Goal: Entertainment & Leisure: Consume media (video, audio)

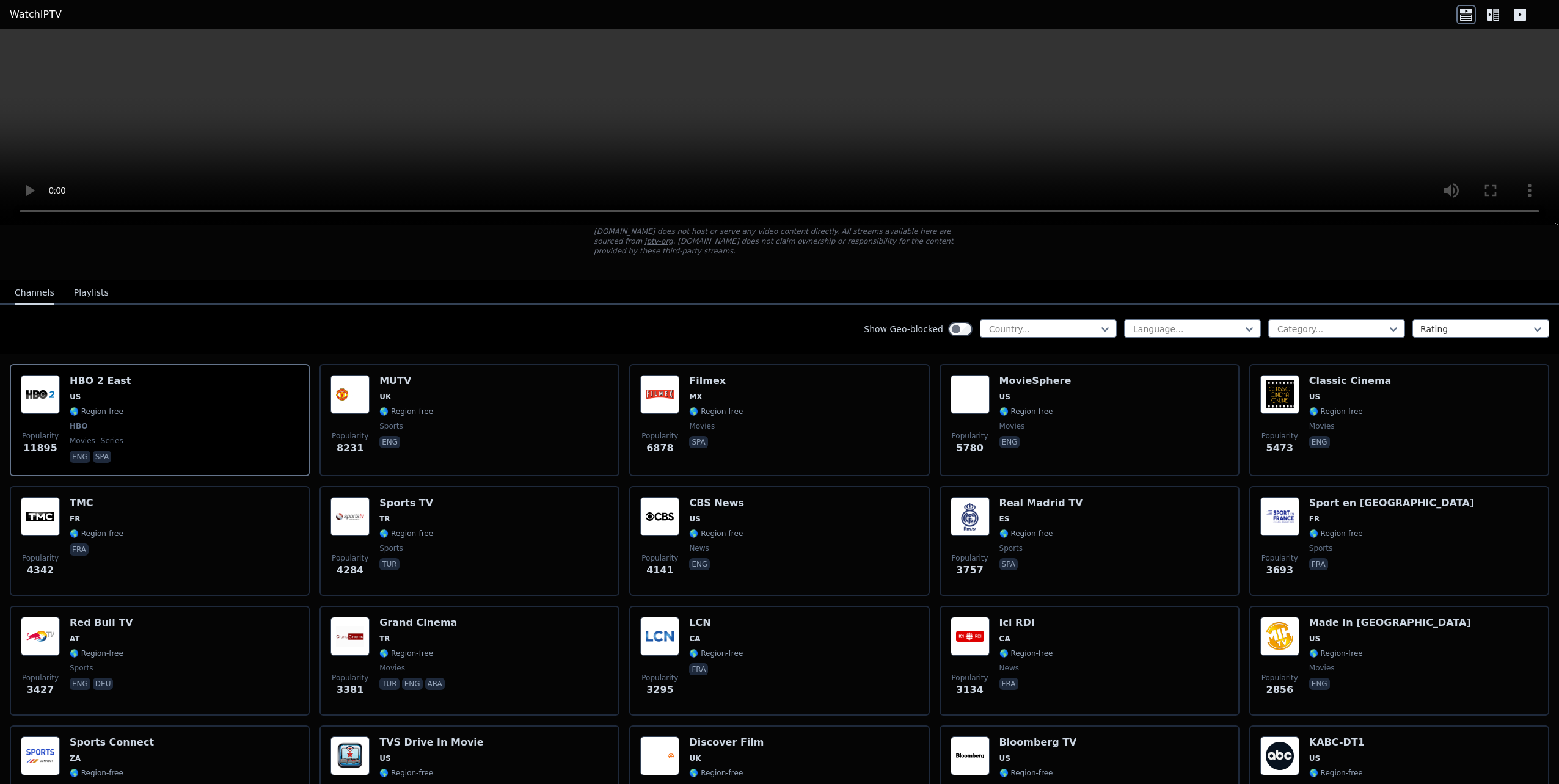
scroll to position [122, 0]
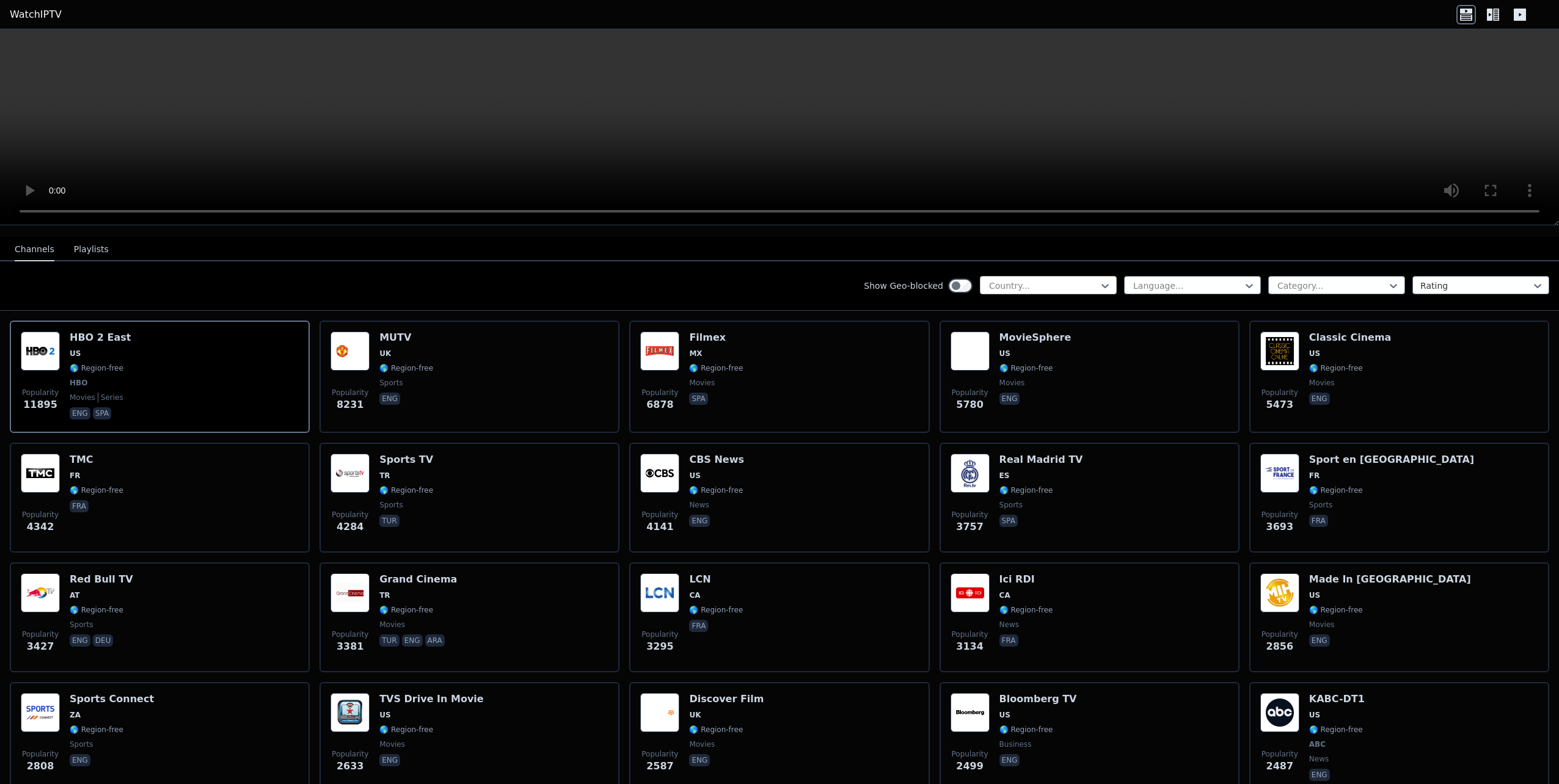
click at [1034, 279] on div at bounding box center [1043, 286] width 111 height 12
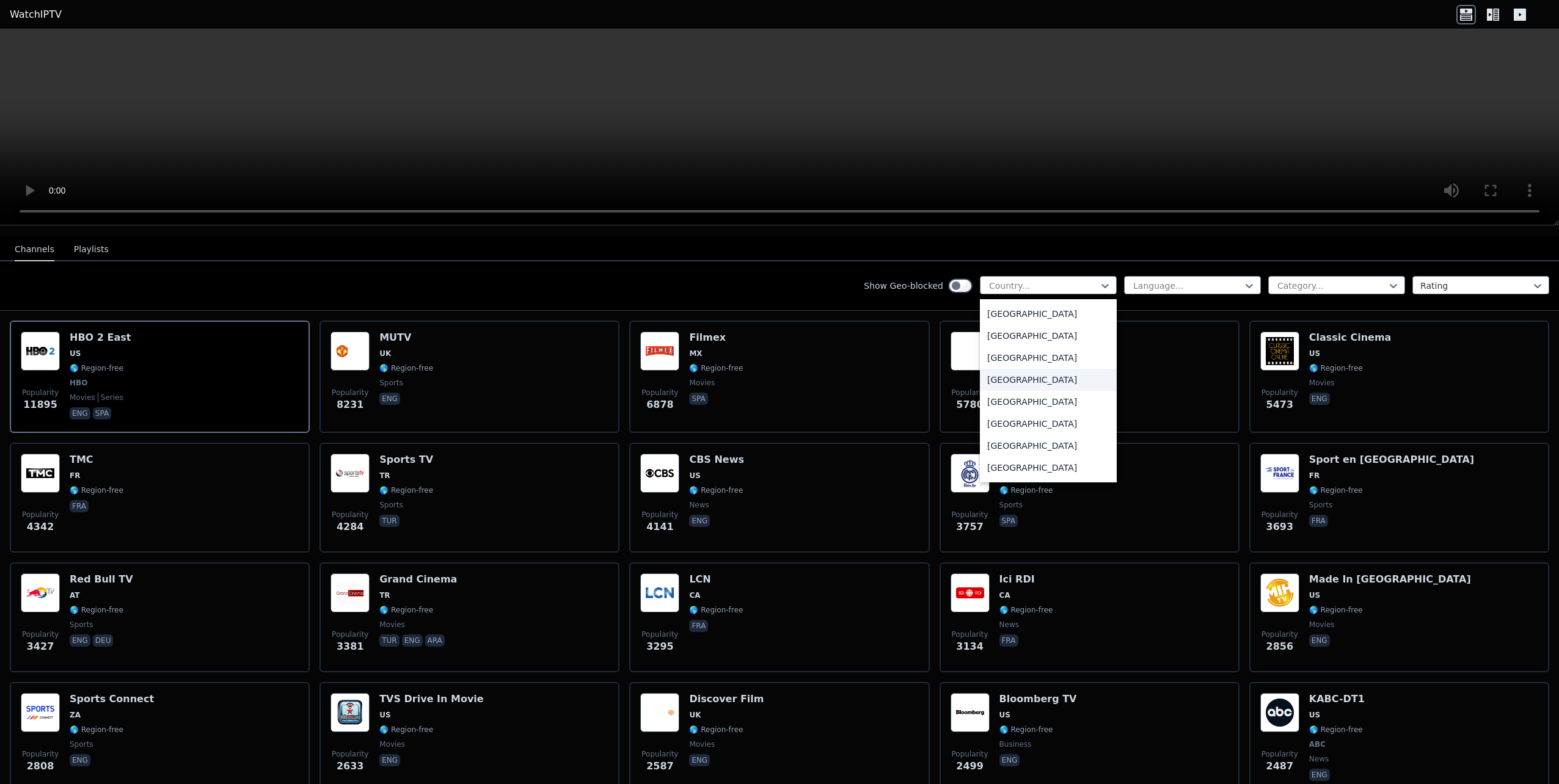
scroll to position [244, 0]
click at [1015, 433] on div "[GEOGRAPHIC_DATA]" at bounding box center [1049, 442] width 137 height 22
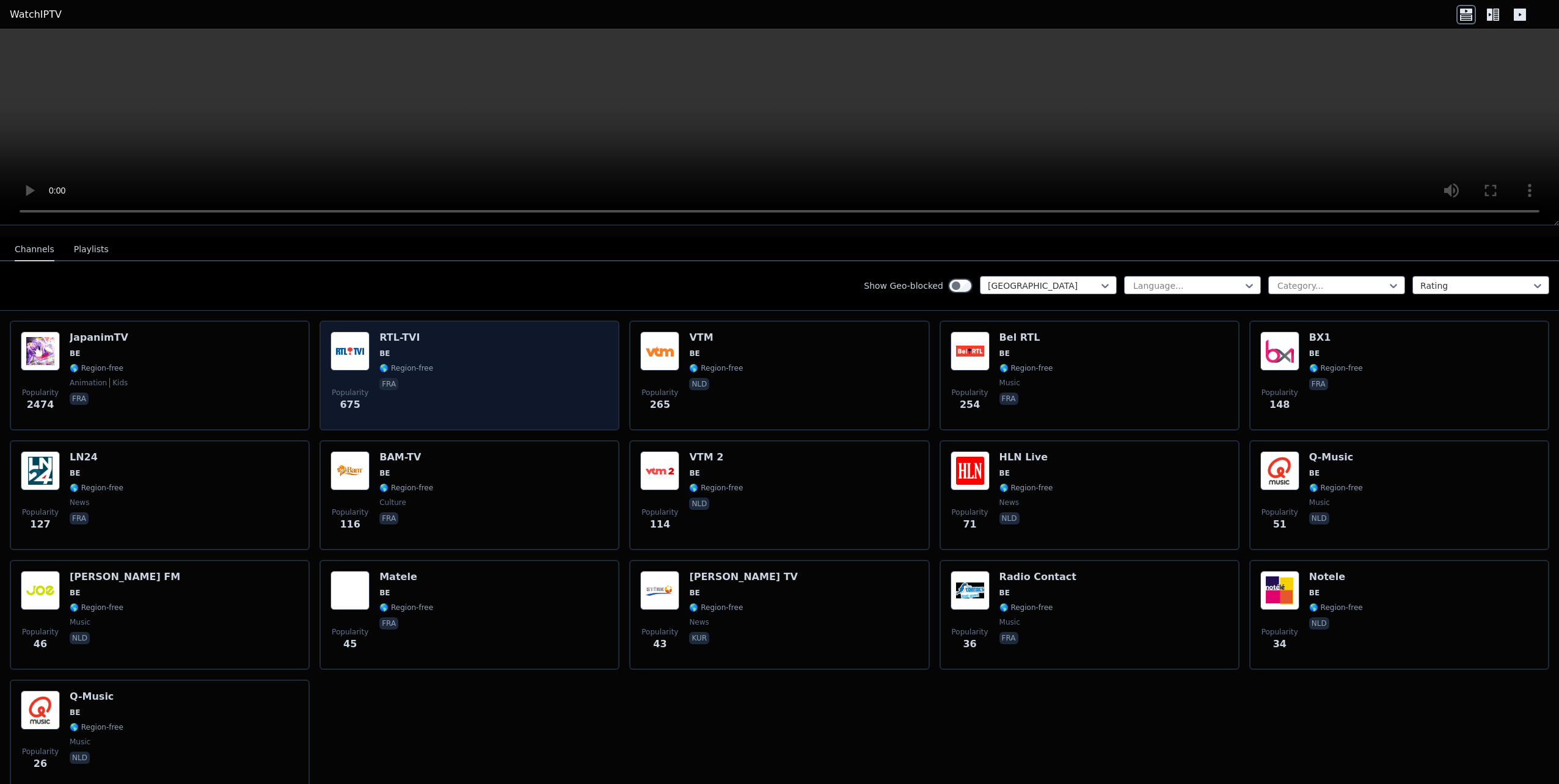
click at [497, 364] on div "Popularity 675 RTL-TVI BE 🌎 Region-free fra" at bounding box center [469, 375] width 278 height 88
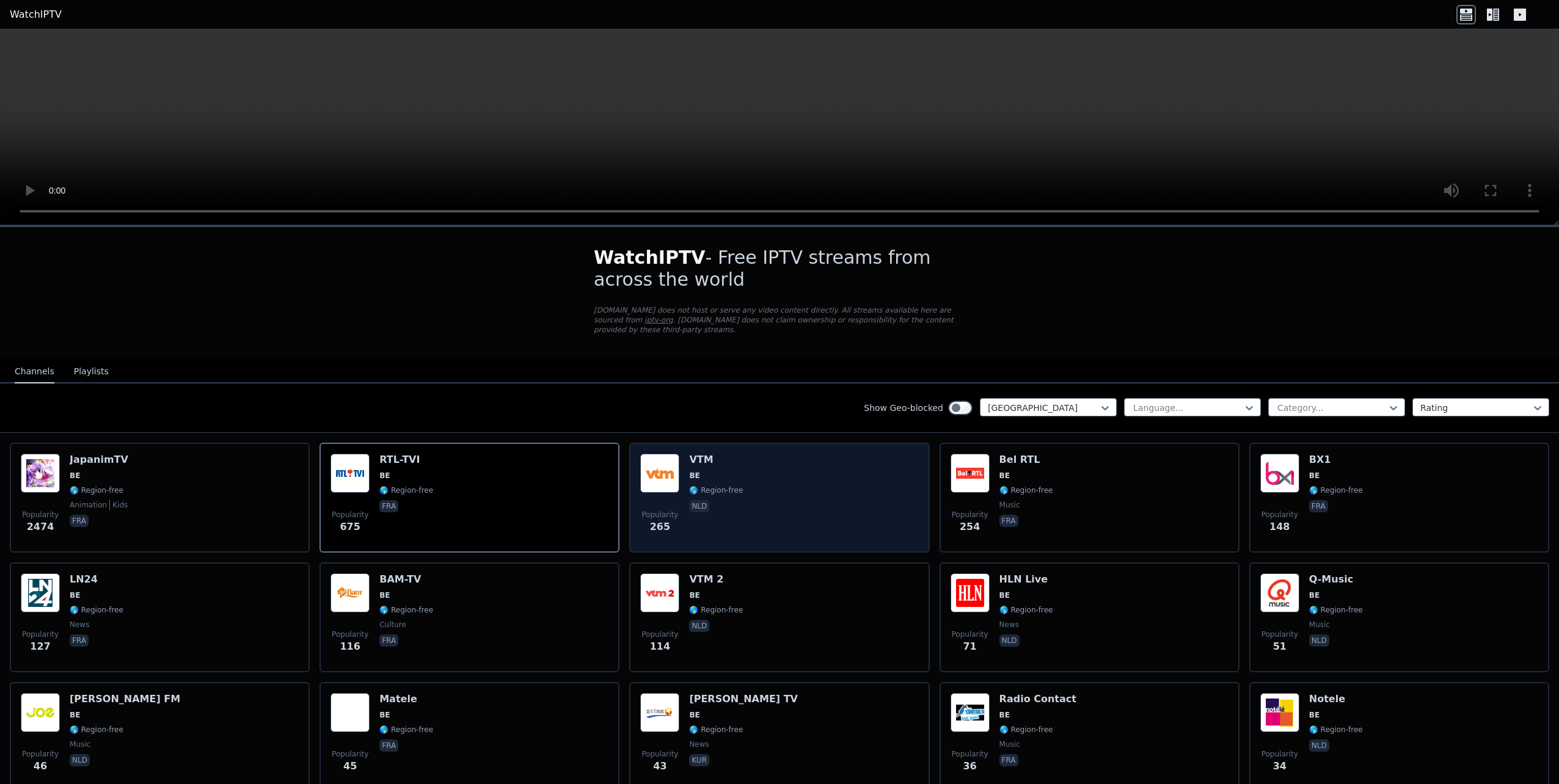
click at [701, 500] on p "nld" at bounding box center [699, 506] width 20 height 12
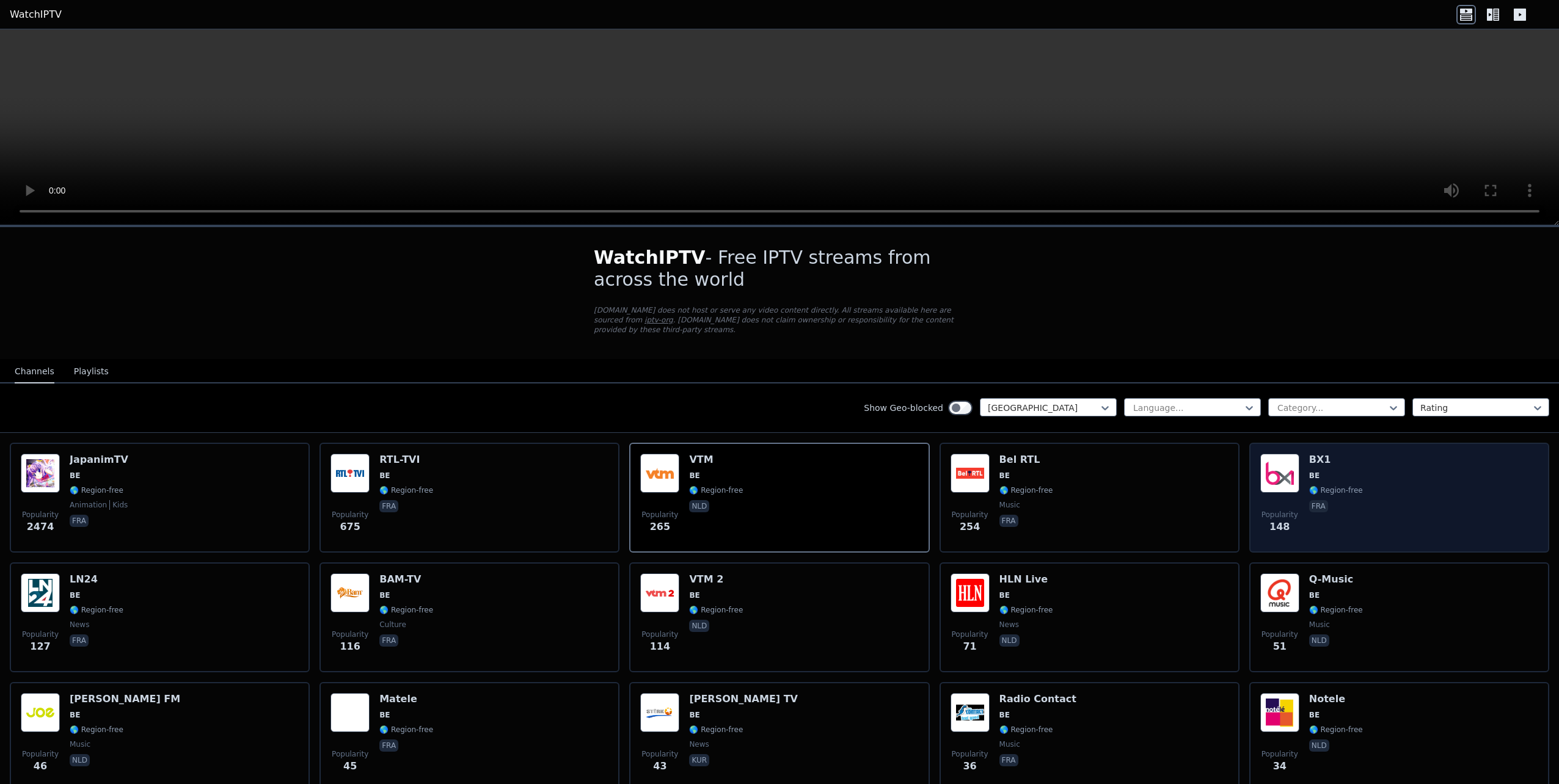
click at [1329, 471] on span "BE" at bounding box center [1335, 476] width 54 height 10
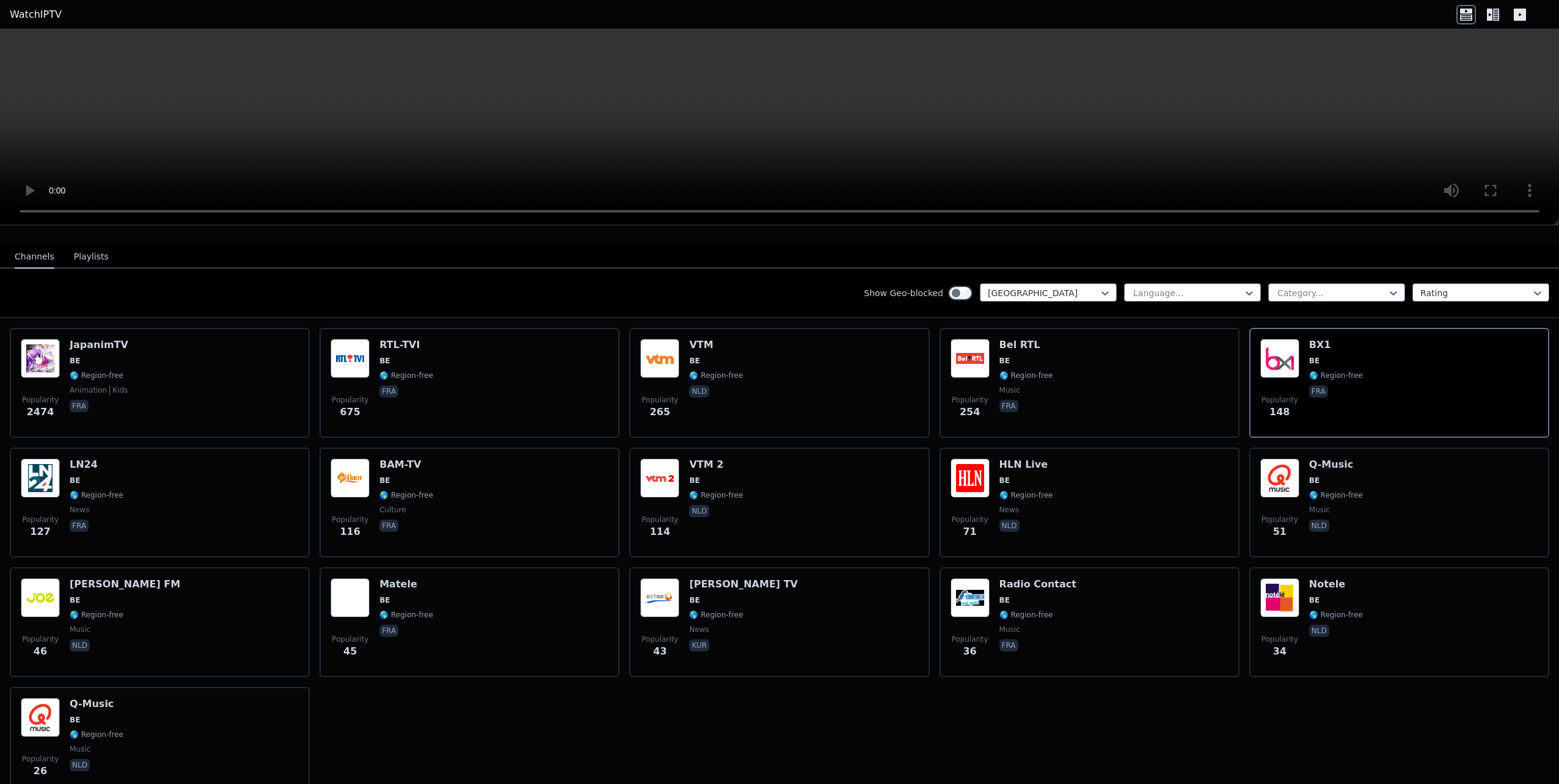
scroll to position [122, 0]
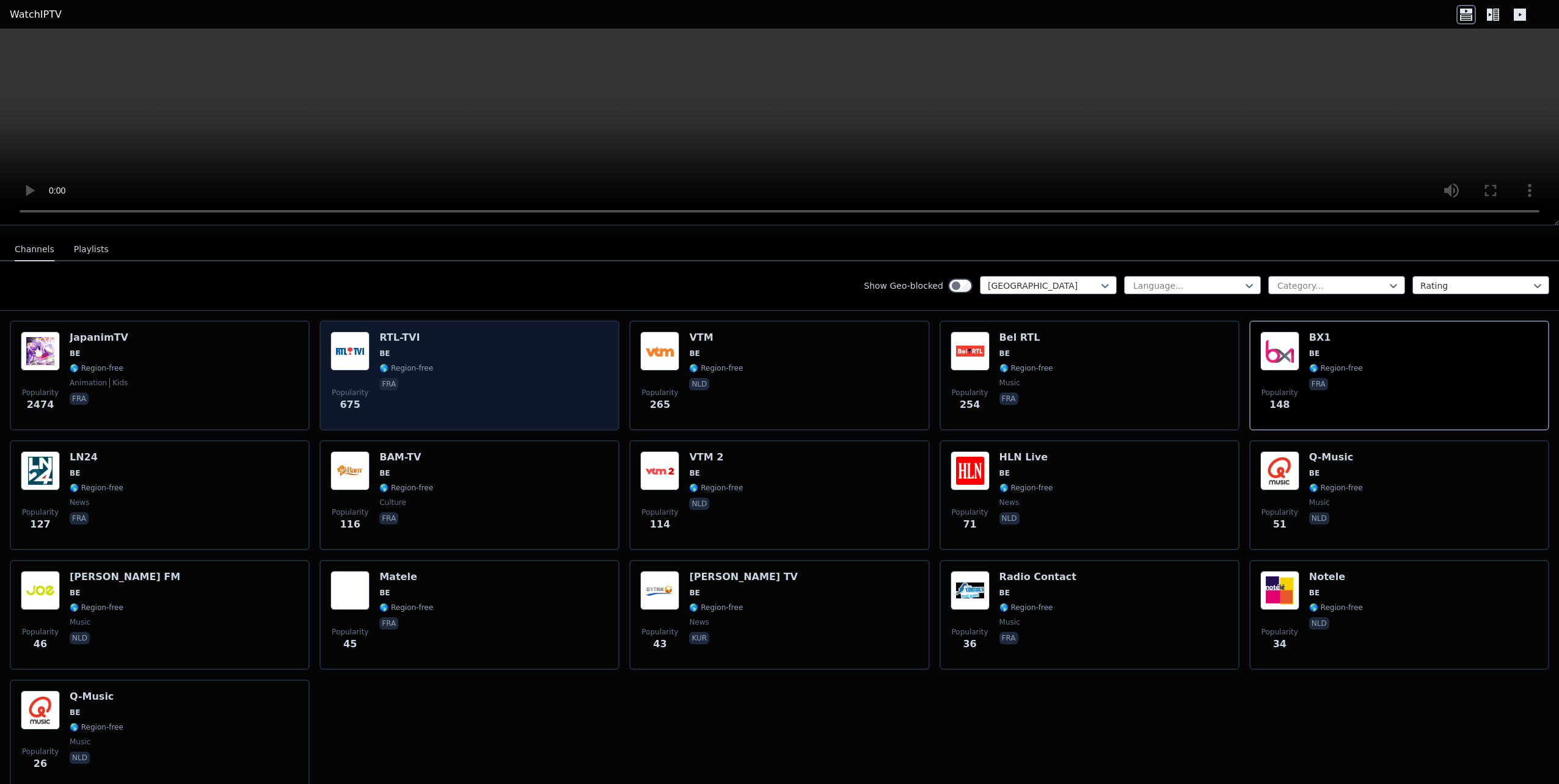
click at [541, 358] on div "Popularity 675 RTL-TVI BE 🌎 Region-free fra" at bounding box center [469, 375] width 278 height 88
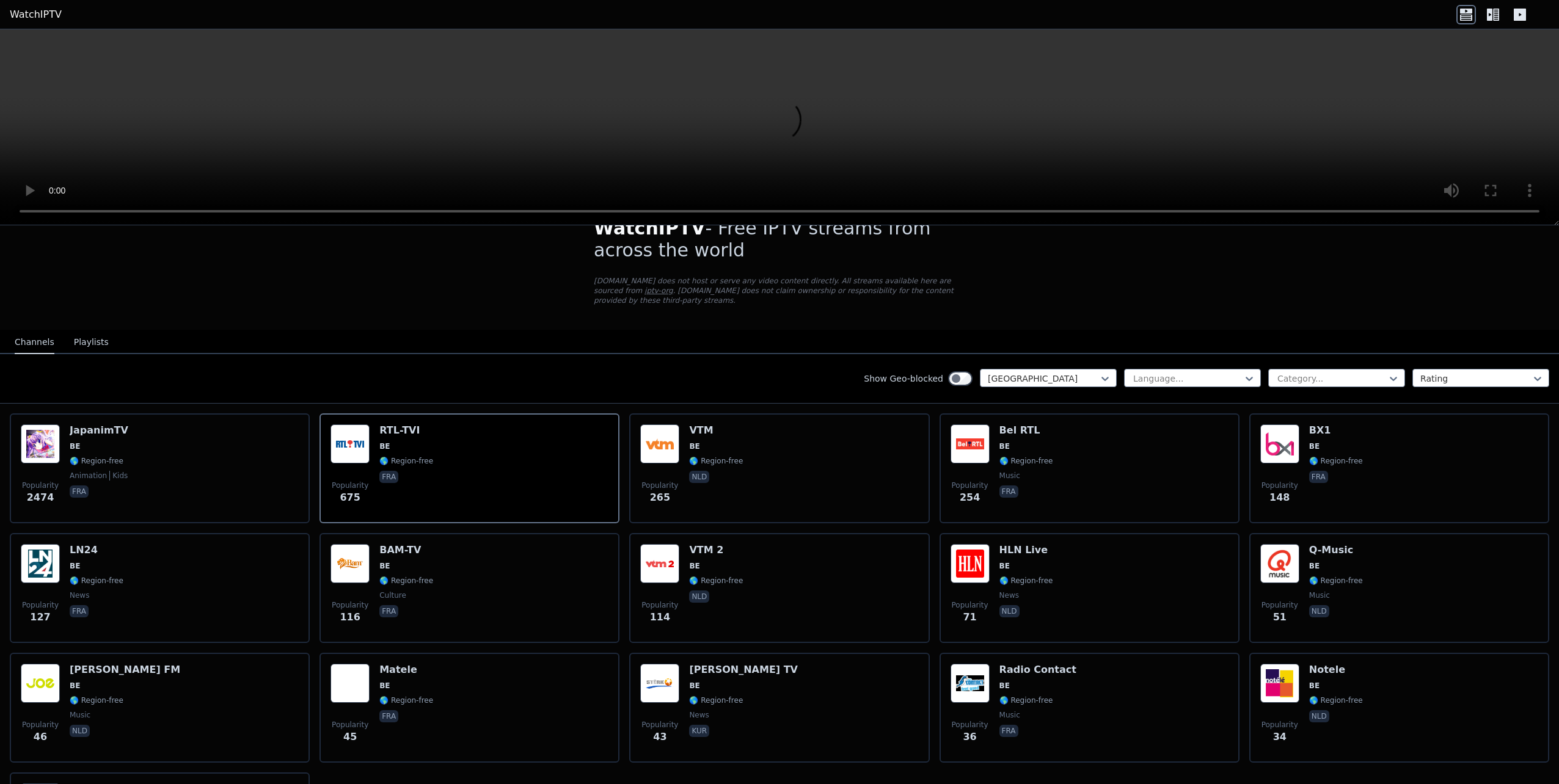
scroll to position [0, 0]
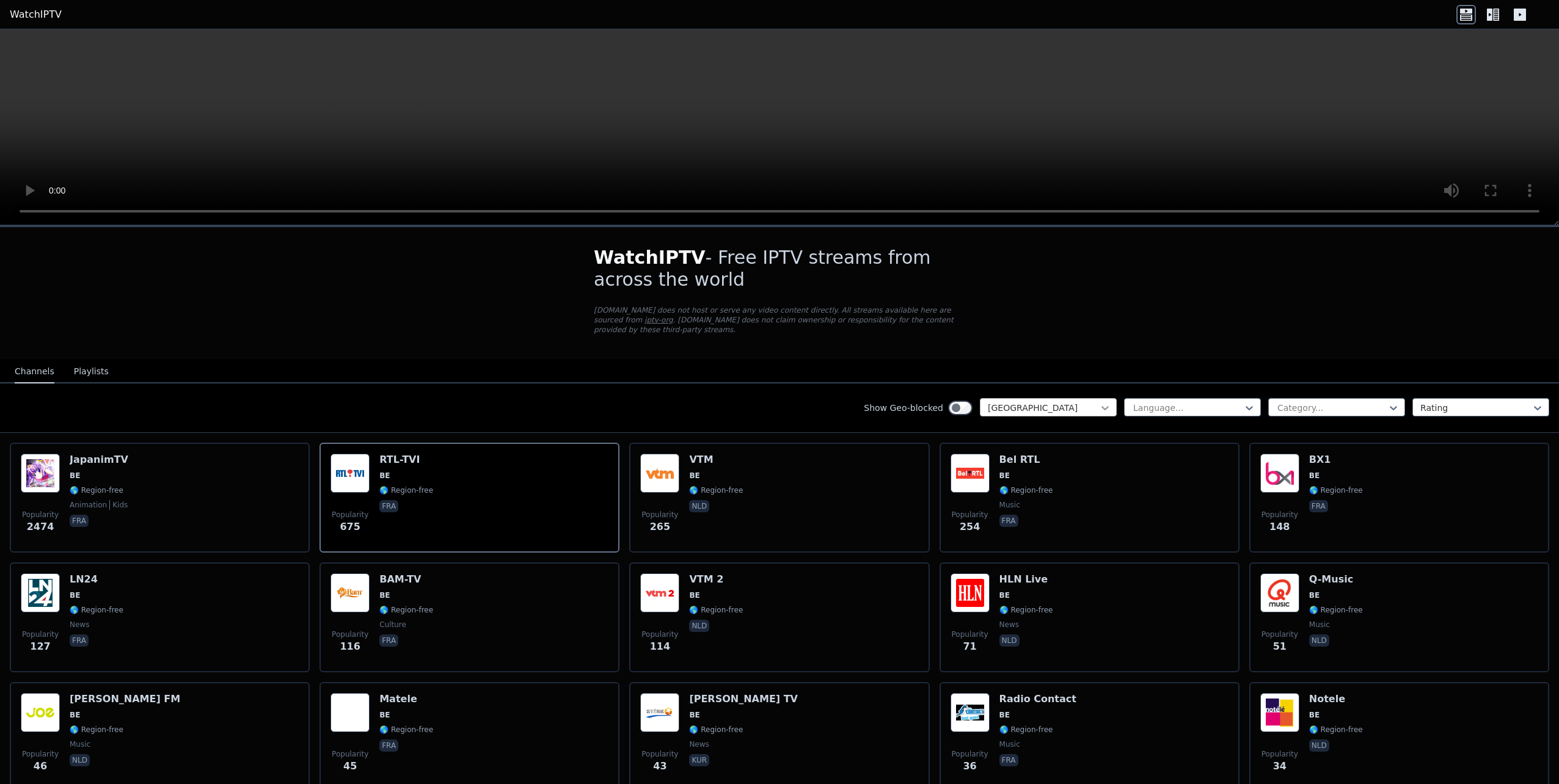
click at [1099, 402] on icon at bounding box center [1105, 408] width 12 height 12
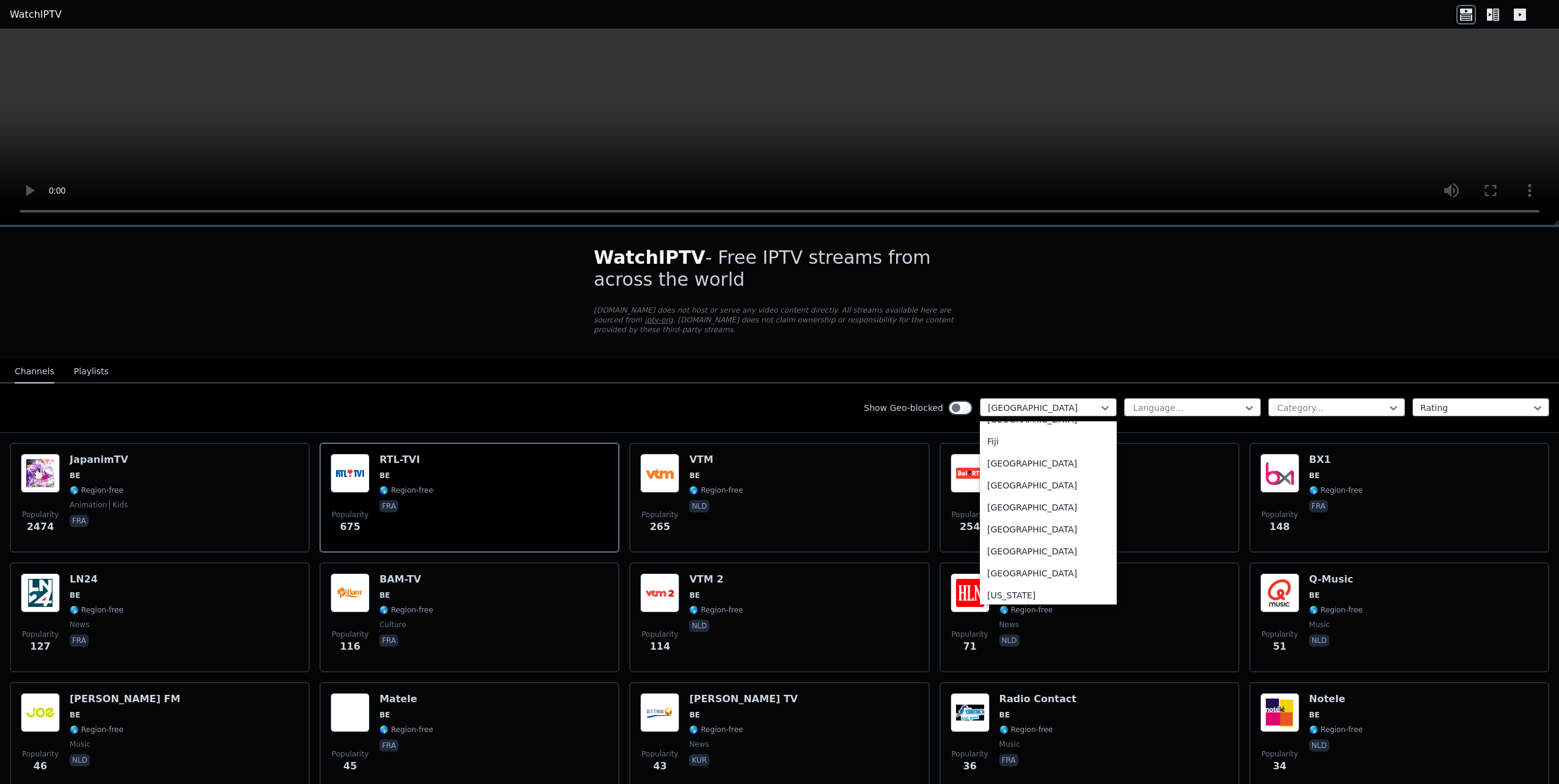
scroll to position [1382, 0]
click at [1006, 489] on div "[GEOGRAPHIC_DATA]" at bounding box center [1049, 481] width 137 height 22
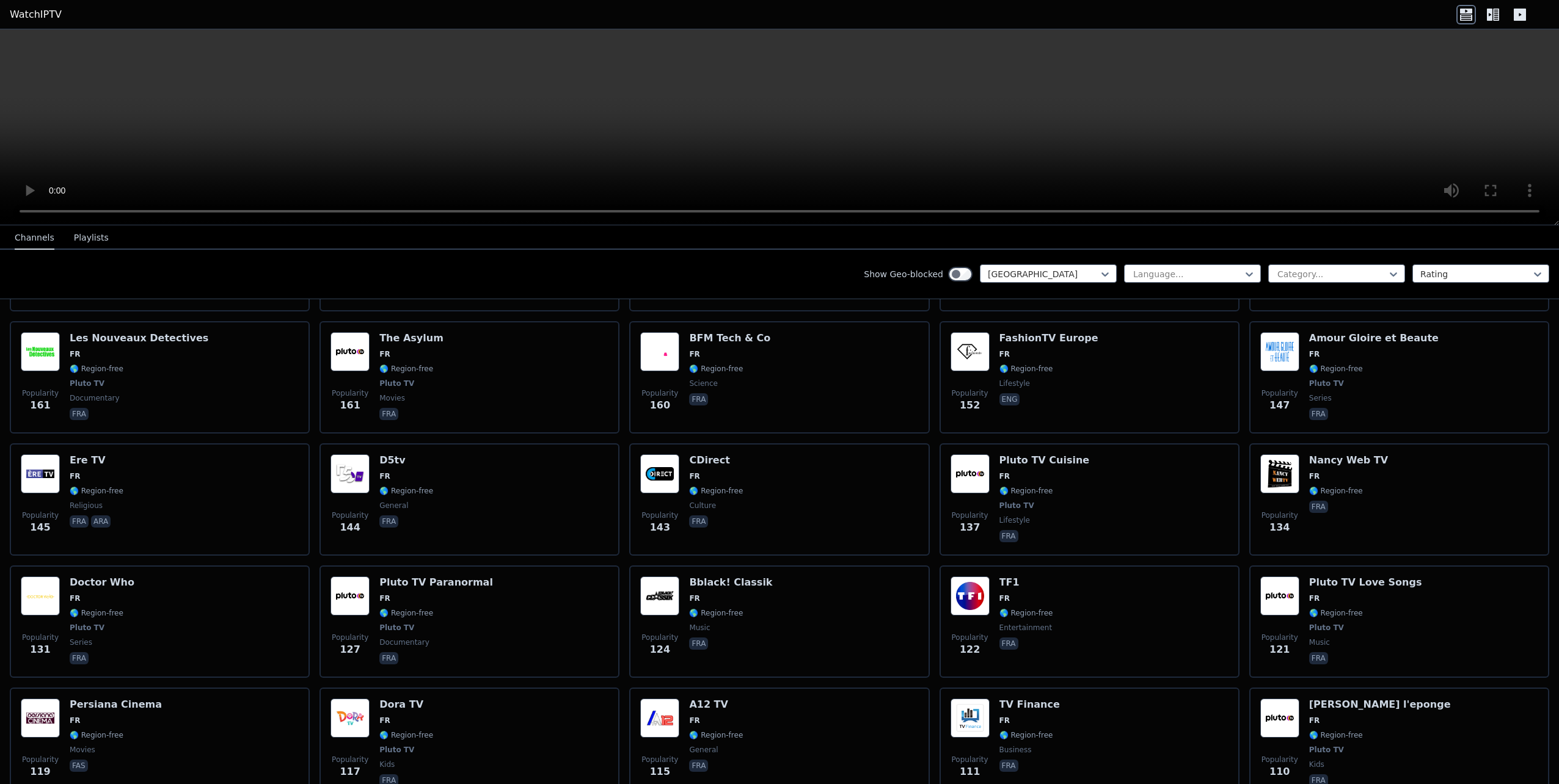
scroll to position [1221, 0]
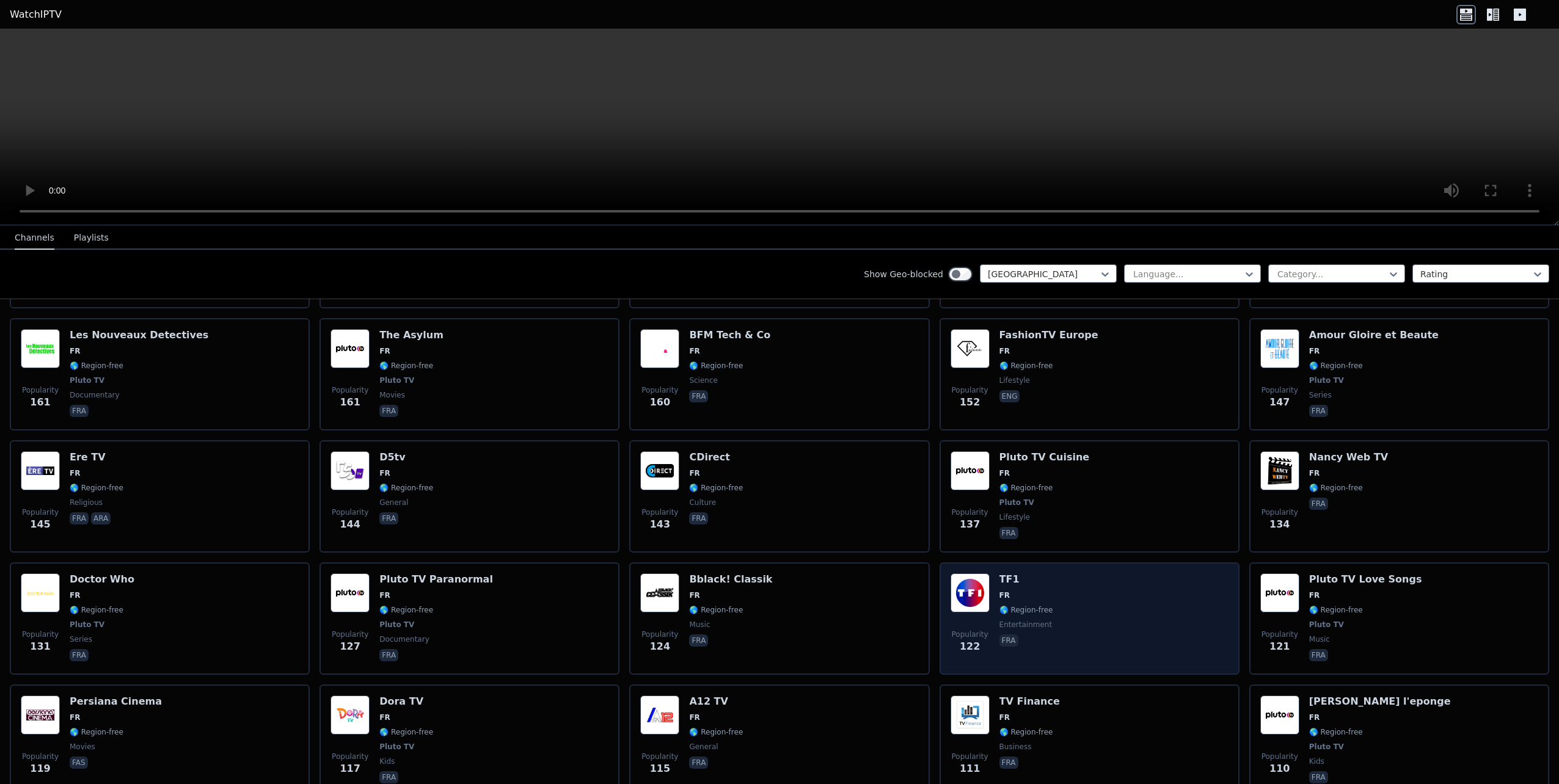
click at [1087, 577] on div "Popularity 122 TF1 FR 🌎 Region-free entertainment fra" at bounding box center [1089, 618] width 278 height 90
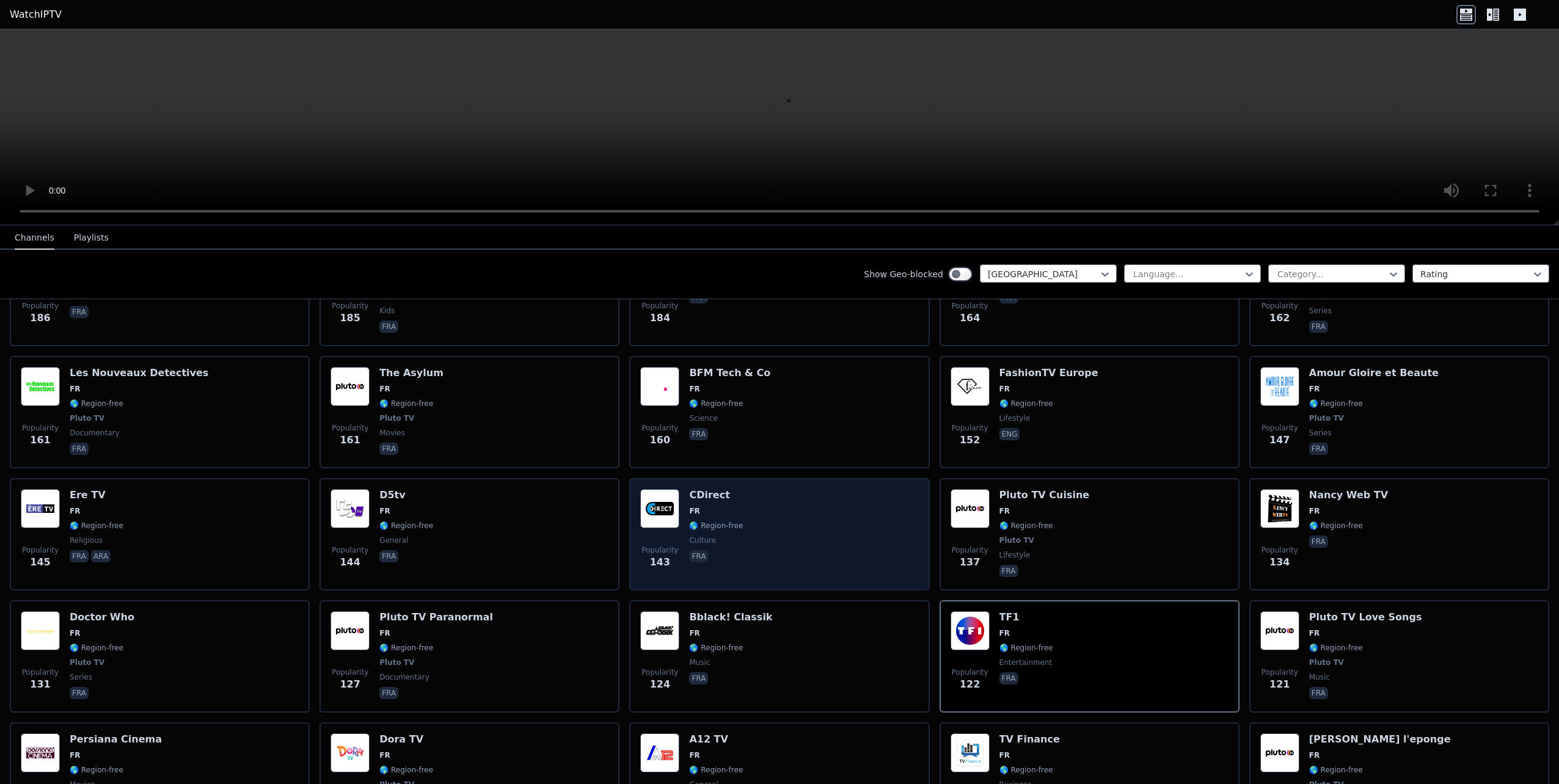
scroll to position [1038, 0]
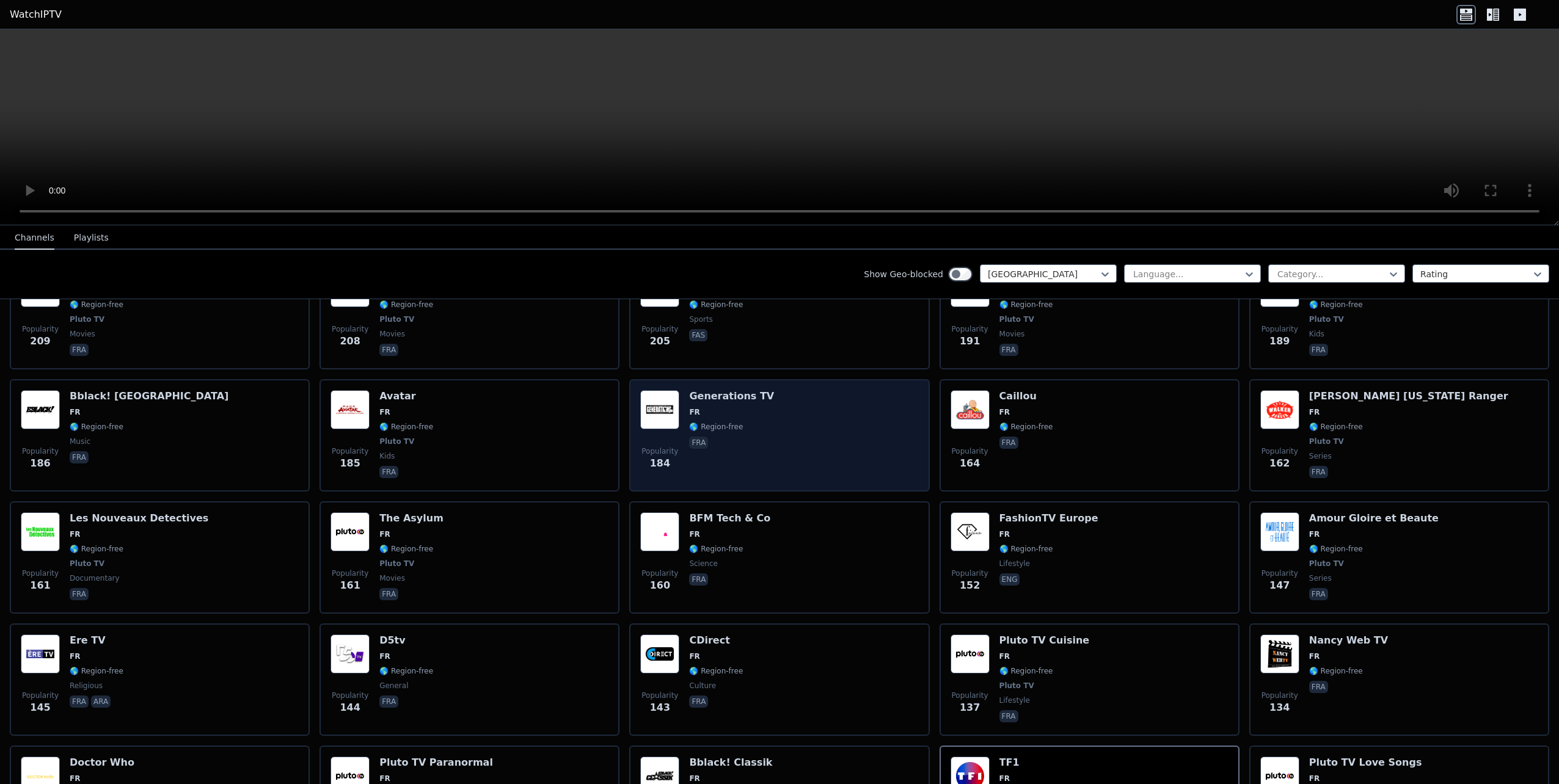
click at [744, 408] on div "Generations TV FR 🌎 Region-free fra" at bounding box center [731, 435] width 85 height 90
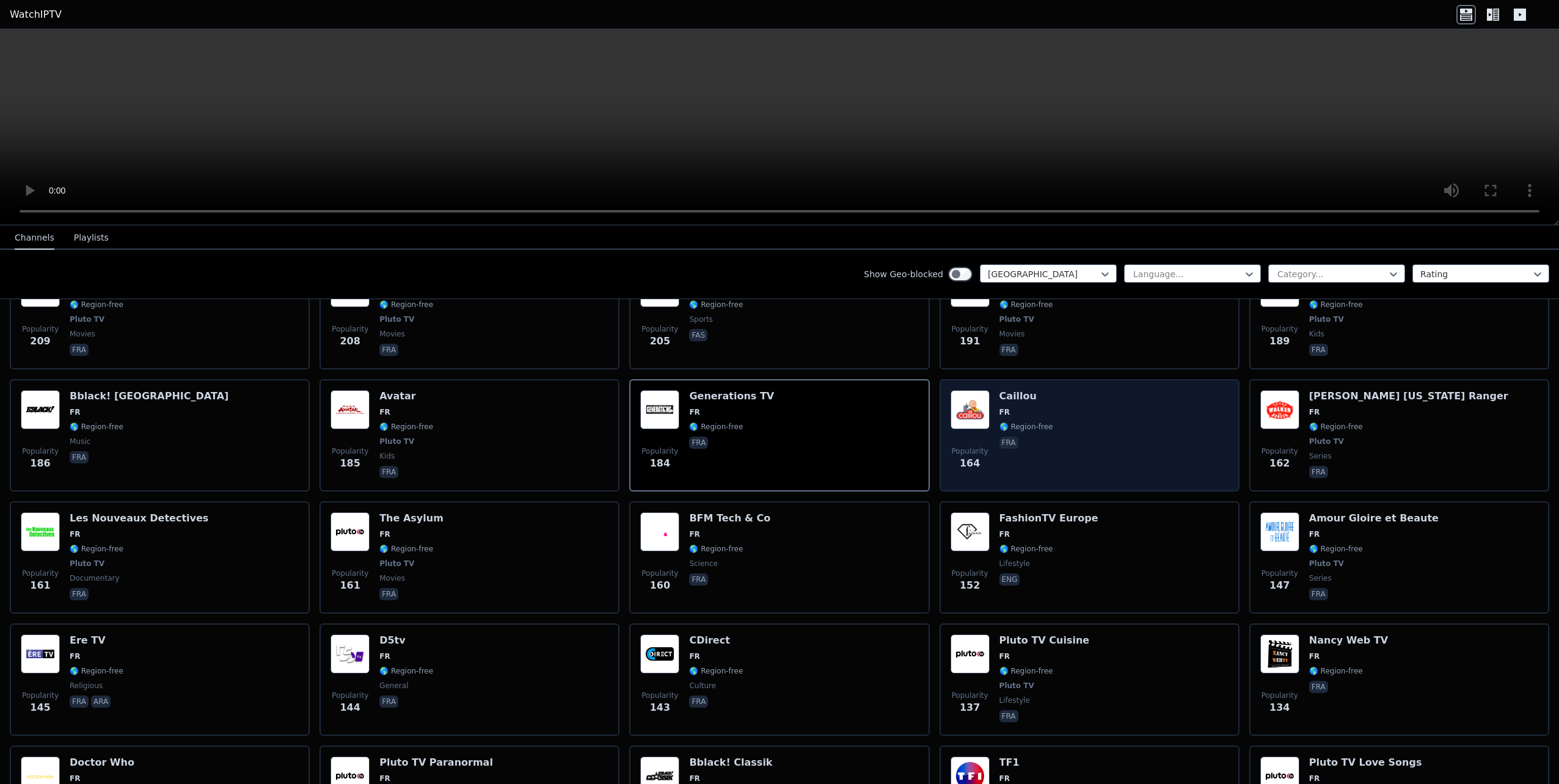
click at [1068, 400] on div "Popularity 164 [GEOGRAPHIC_DATA] FR 🌎 Region-free fra" at bounding box center [1089, 435] width 278 height 90
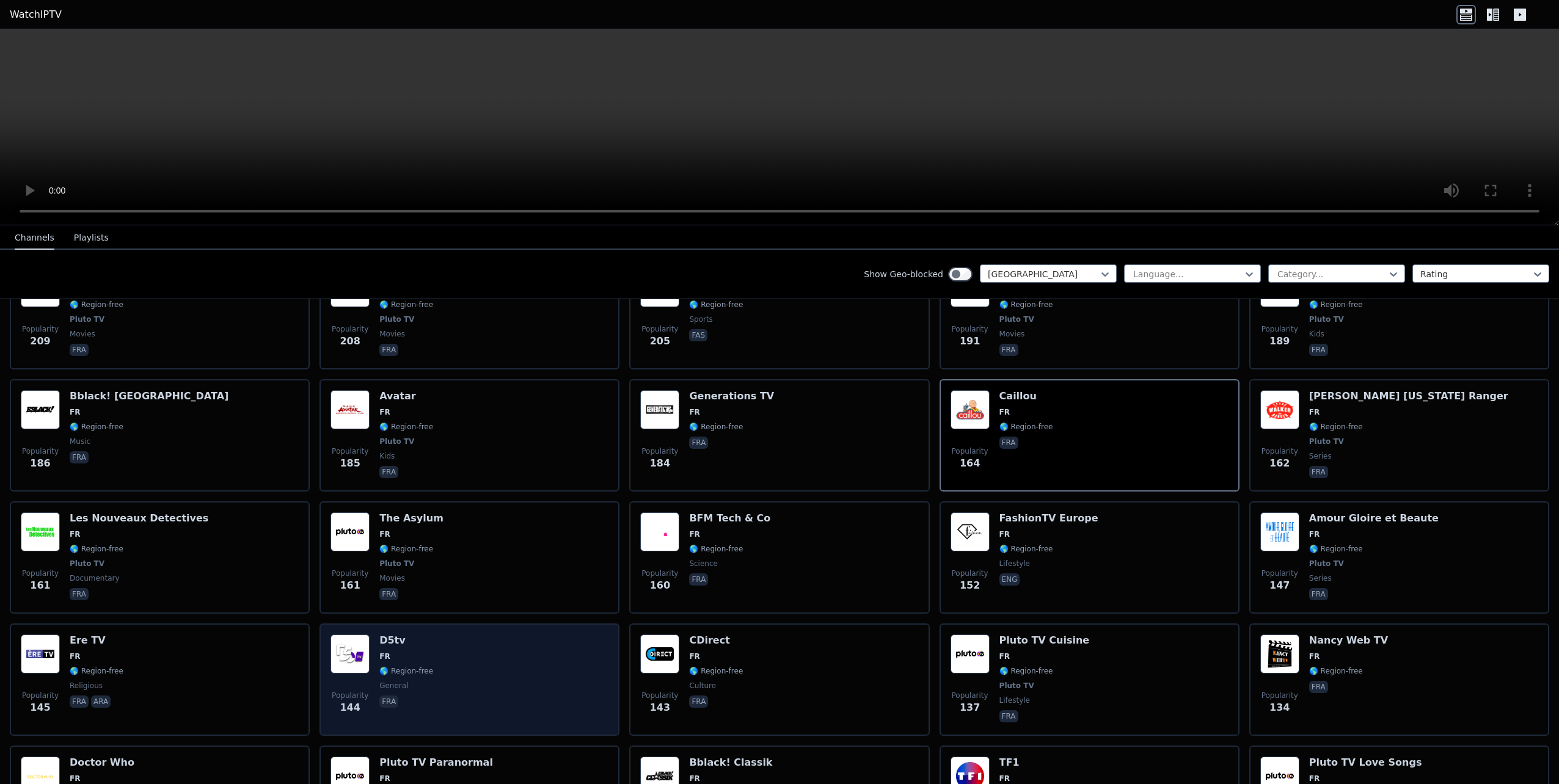
click at [404, 652] on span "FR" at bounding box center [406, 657] width 54 height 10
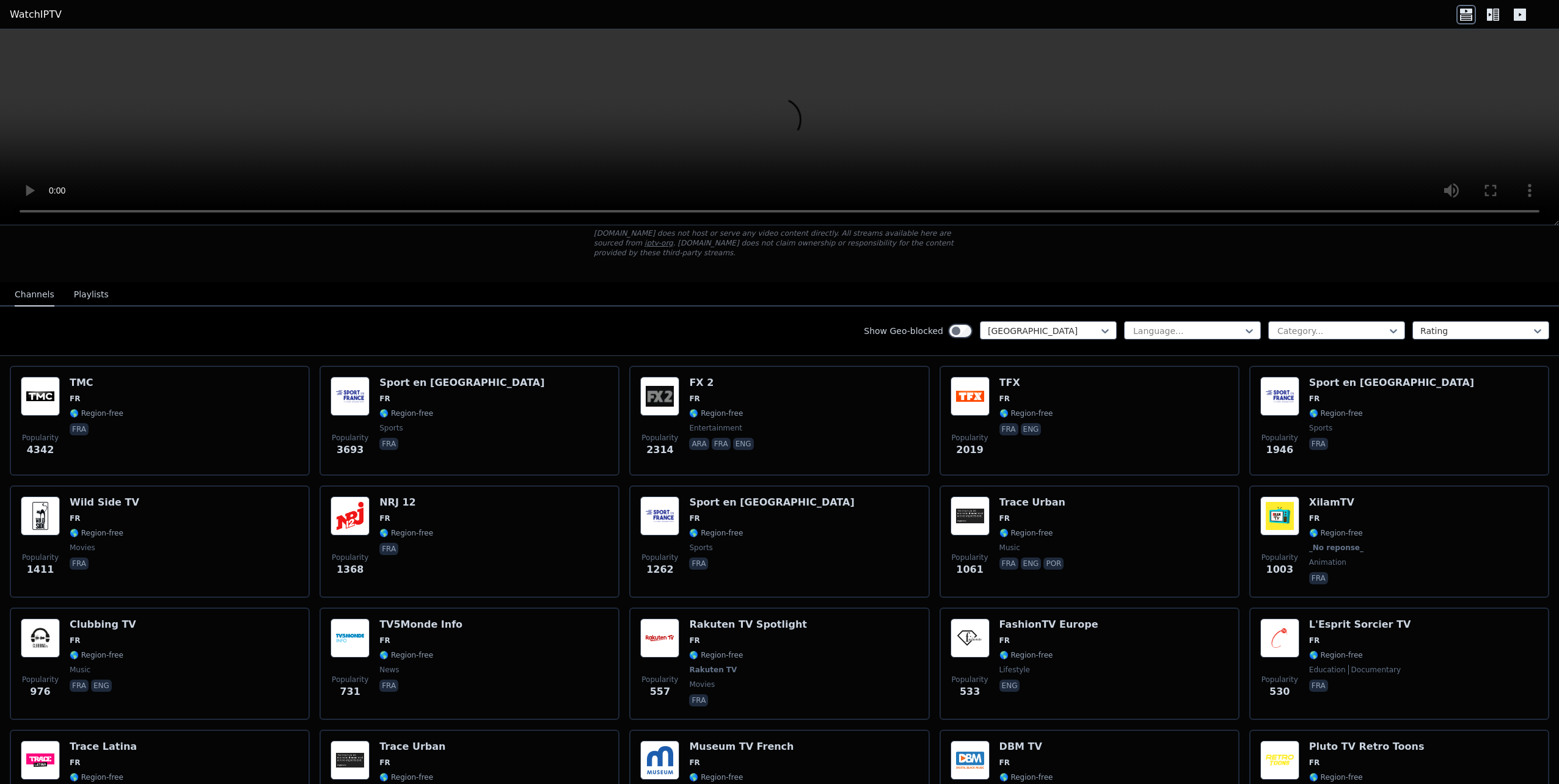
scroll to position [0, 0]
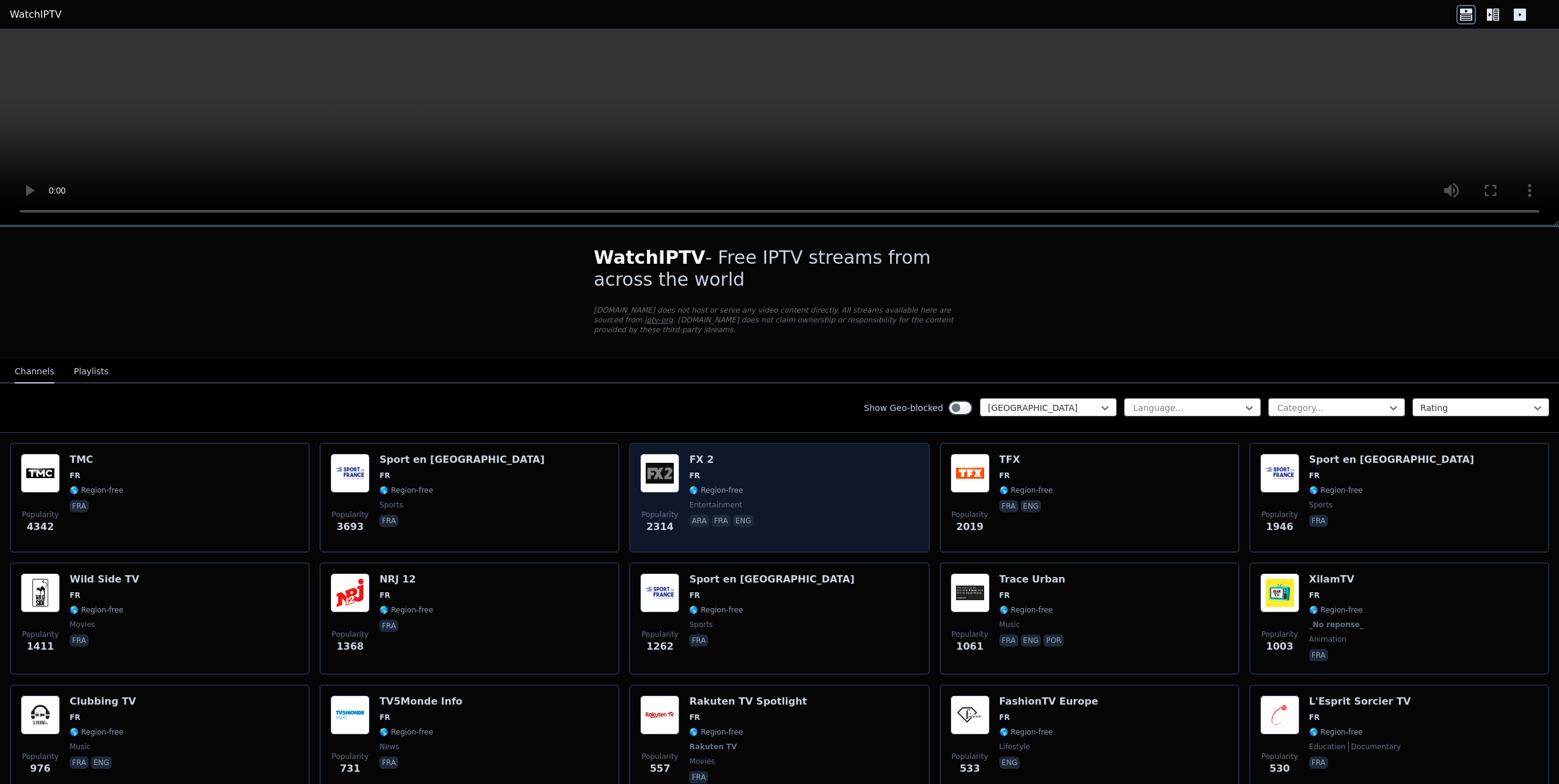
click at [752, 484] on div "Popularity 2314 FX 2 FR 🌎 Region-free entertainment ara fra eng" at bounding box center [779, 497] width 278 height 88
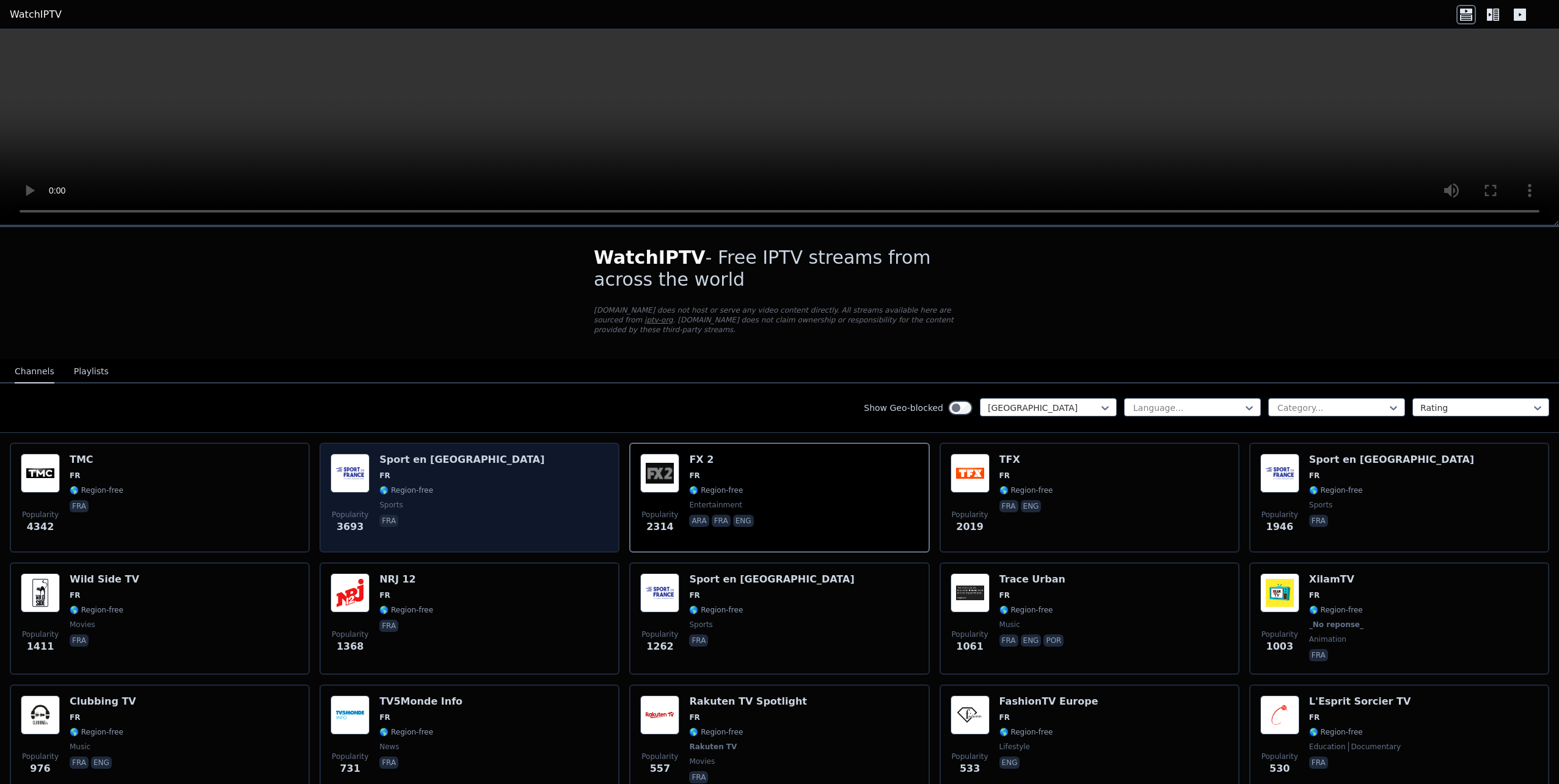
click at [523, 476] on div "Popularity 3693 Sport en [GEOGRAPHIC_DATA] FR 🌎 Region-free sports fra" at bounding box center [469, 497] width 278 height 88
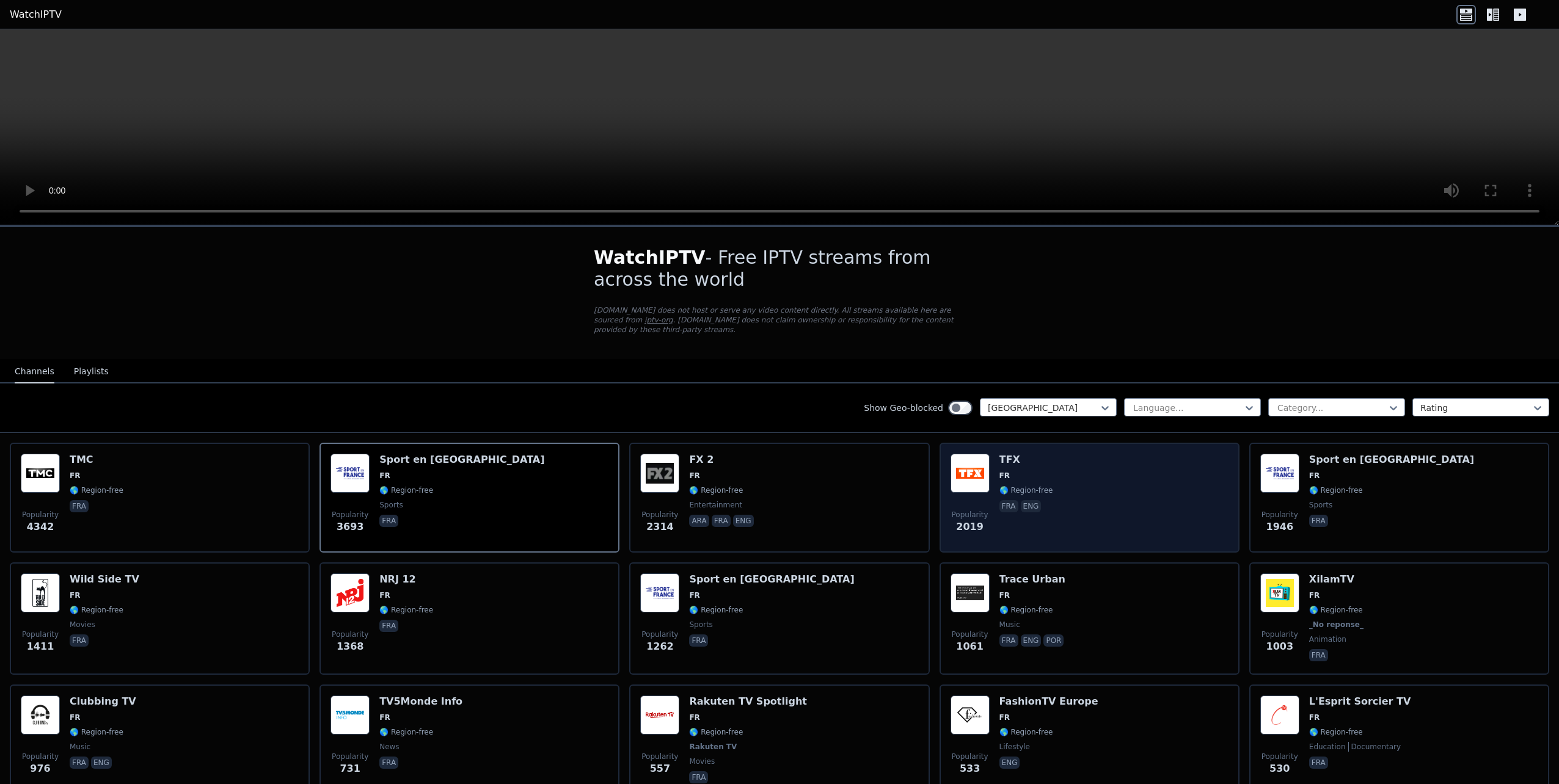
click at [1056, 494] on div "Popularity 2019 TFX FR 🌎 Region-free fra eng" at bounding box center [1089, 497] width 278 height 88
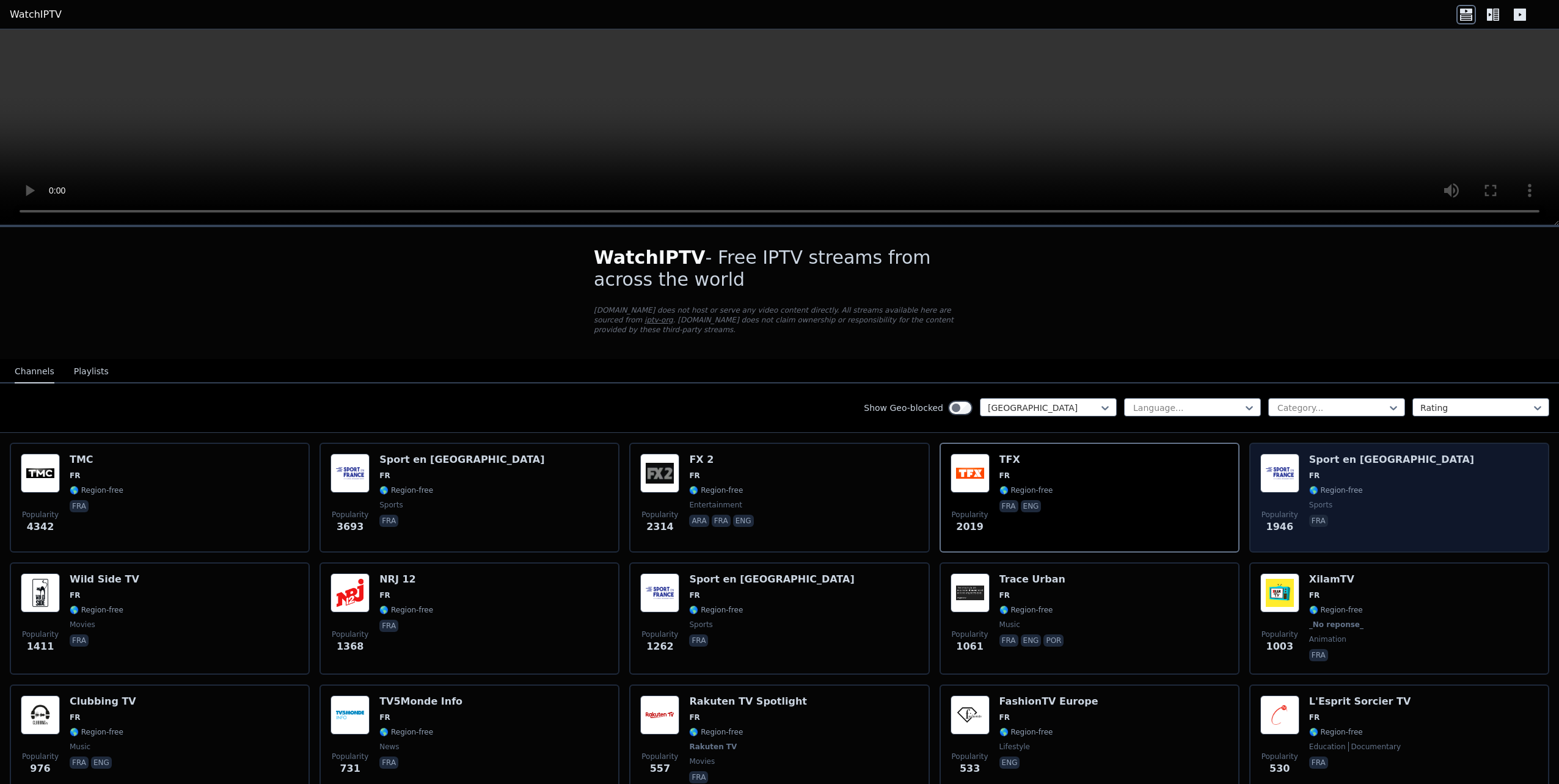
click at [1435, 512] on div "Popularity 1946 Sport en [GEOGRAPHIC_DATA] FR 🌎 Region-free sports fra" at bounding box center [1399, 497] width 278 height 88
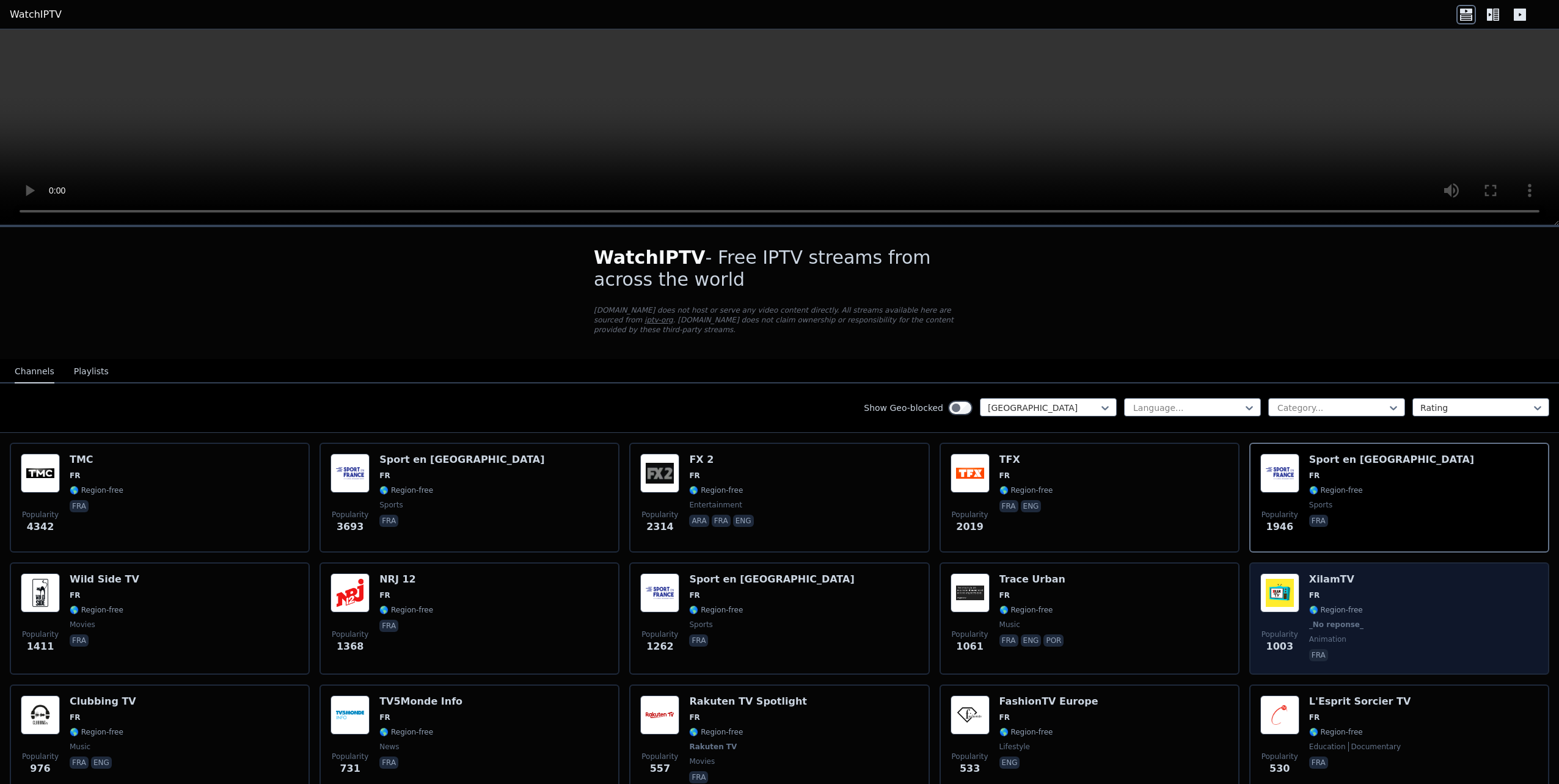
click at [1431, 626] on div "Popularity 1003 XilamTV FR 🌎 Region-free _No reponse_ animation fra" at bounding box center [1399, 618] width 278 height 90
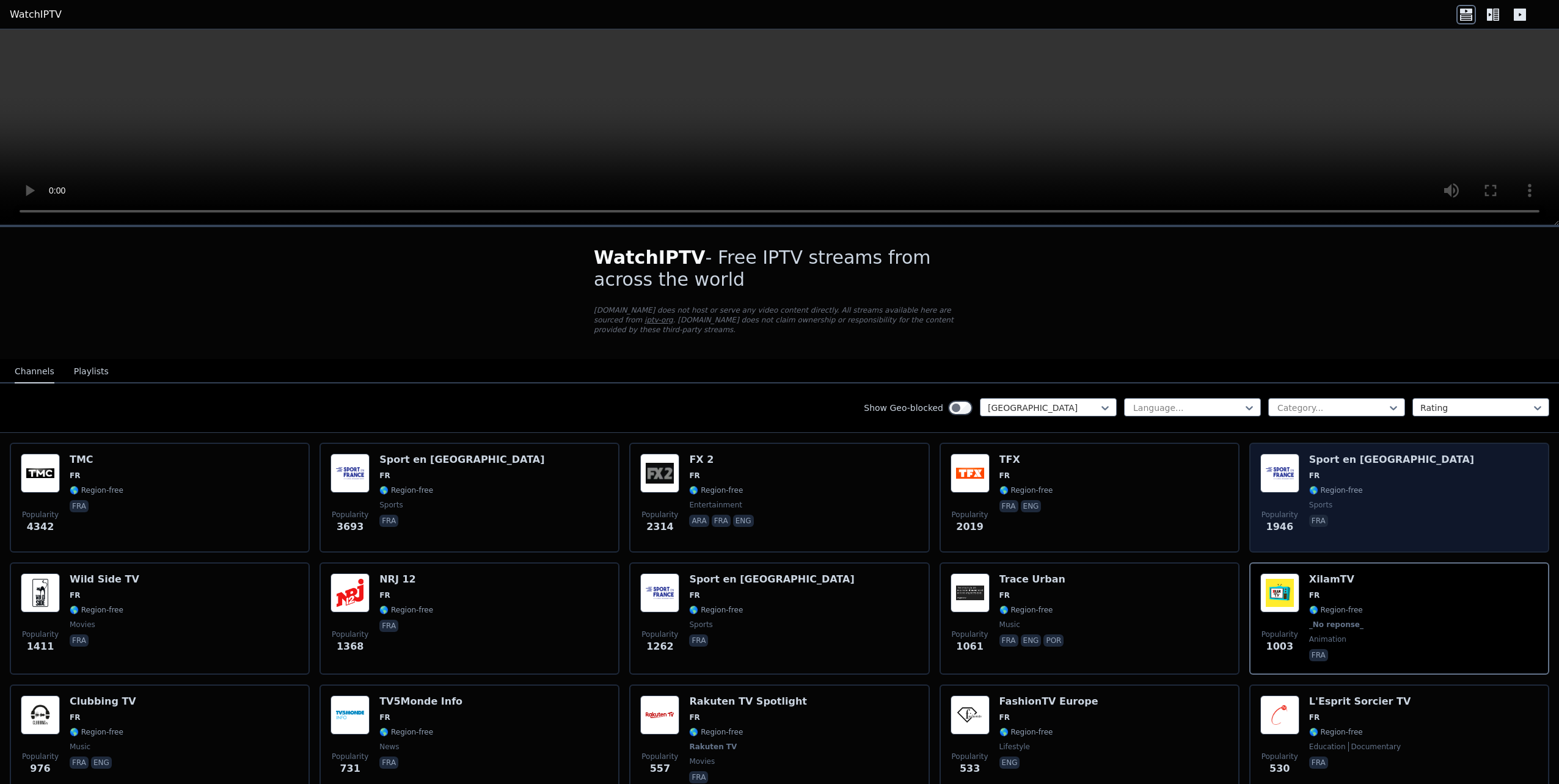
click at [1385, 509] on div "Popularity 1946 Sport en [GEOGRAPHIC_DATA] FR 🌎 Region-free sports fra" at bounding box center [1399, 497] width 278 height 88
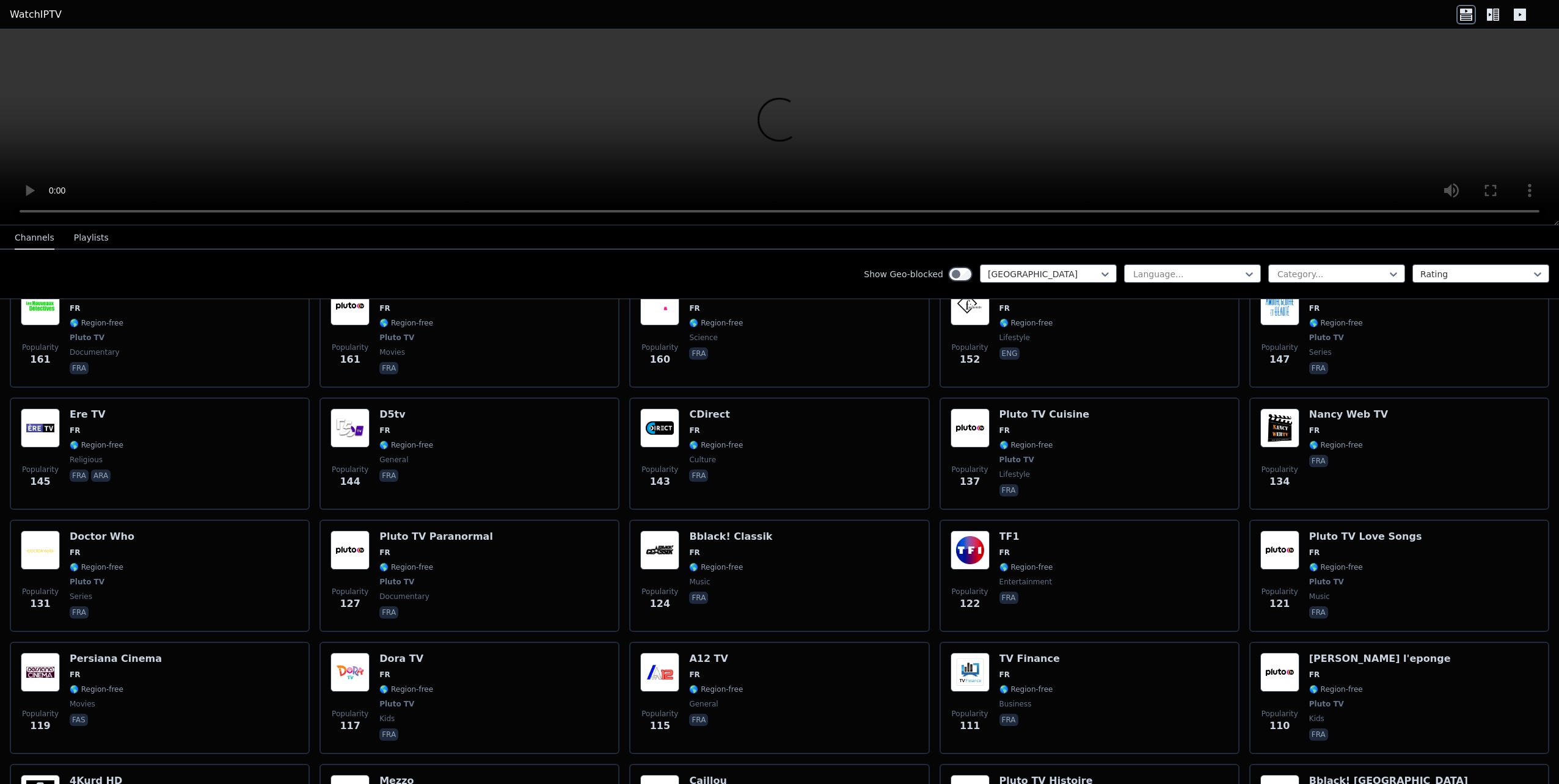
scroll to position [1282, 0]
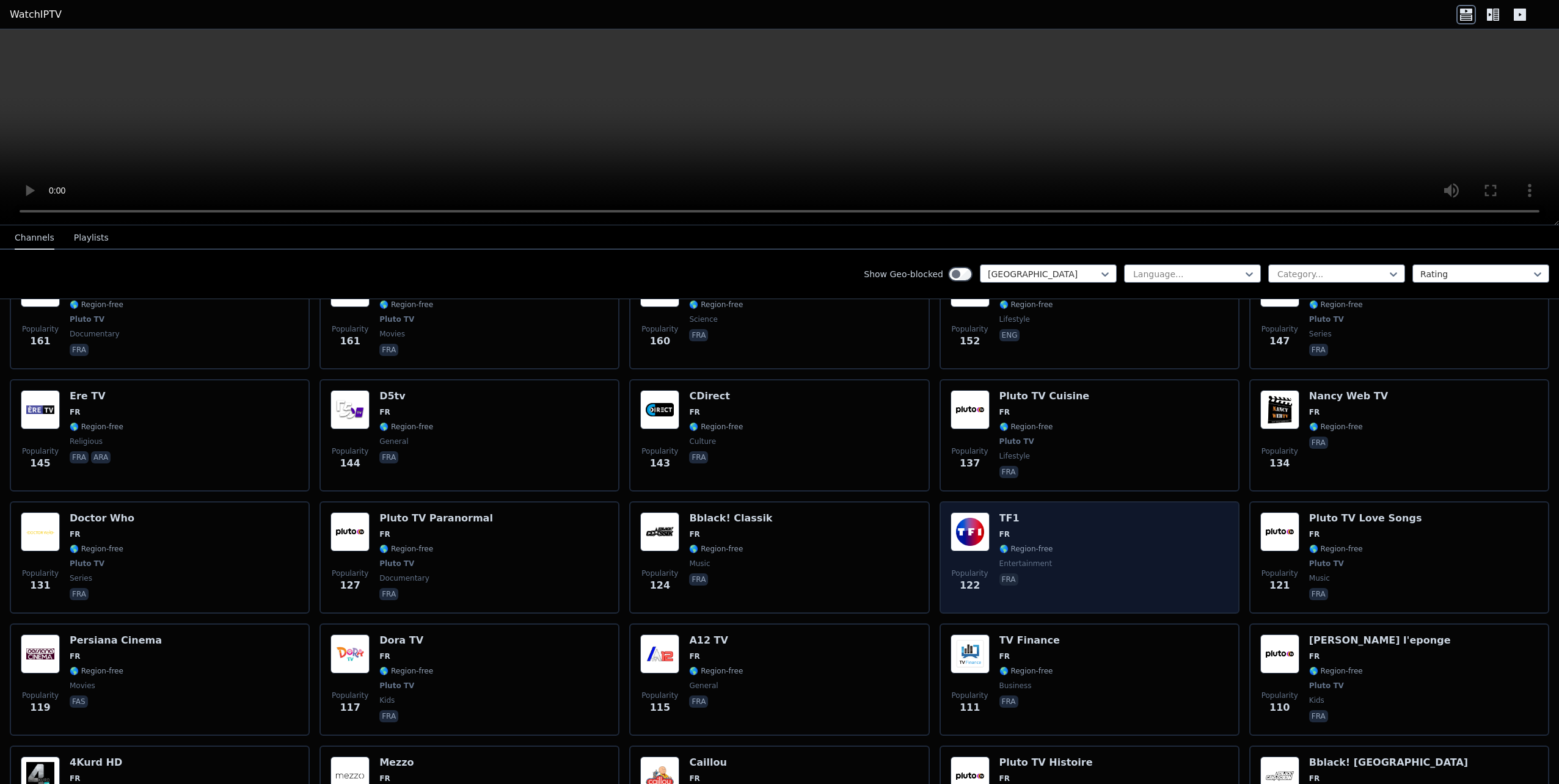
click at [1066, 534] on div "Popularity 122 TF1 FR 🌎 Region-free entertainment fra" at bounding box center [1089, 557] width 278 height 90
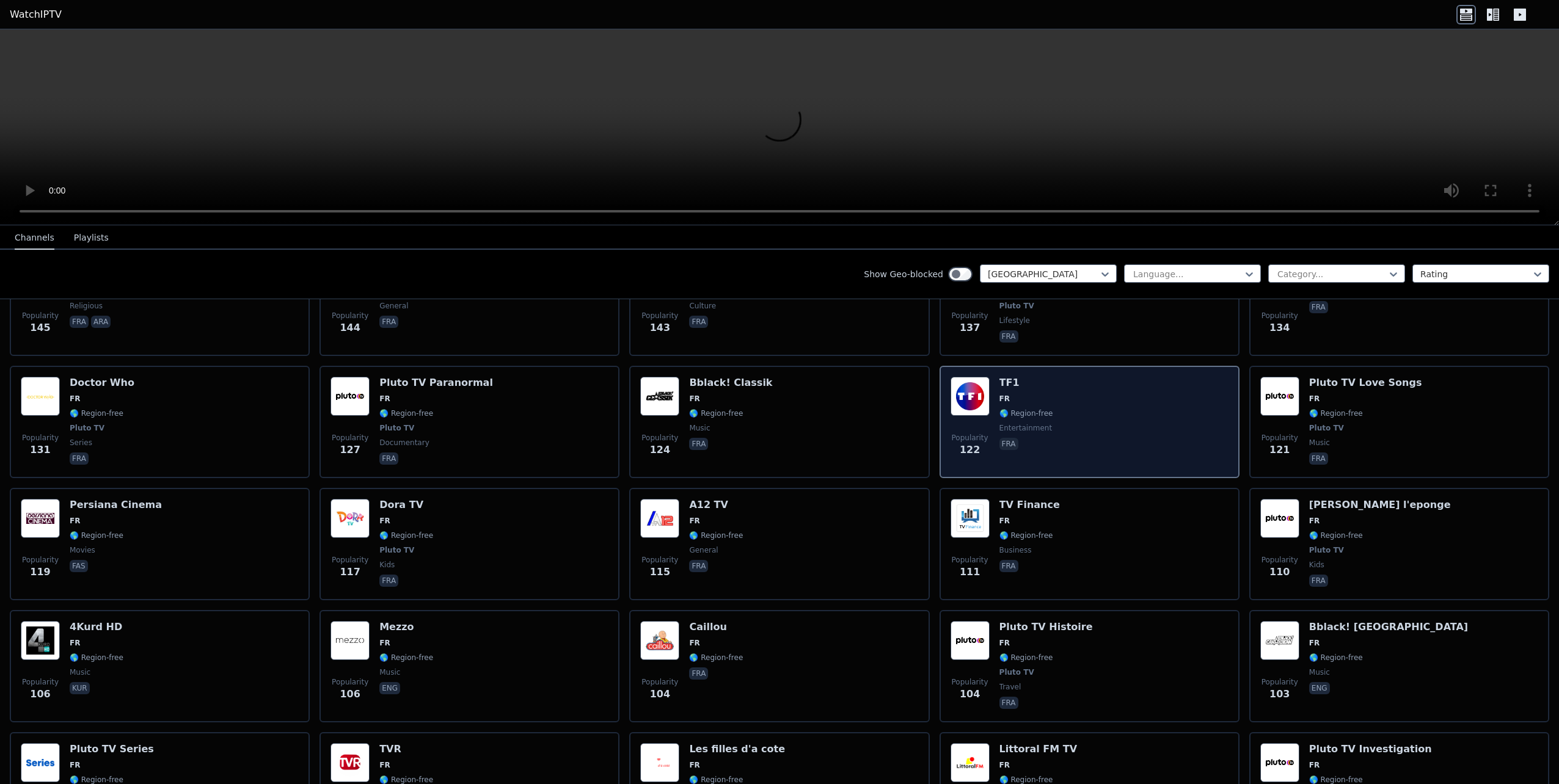
scroll to position [1465, 0]
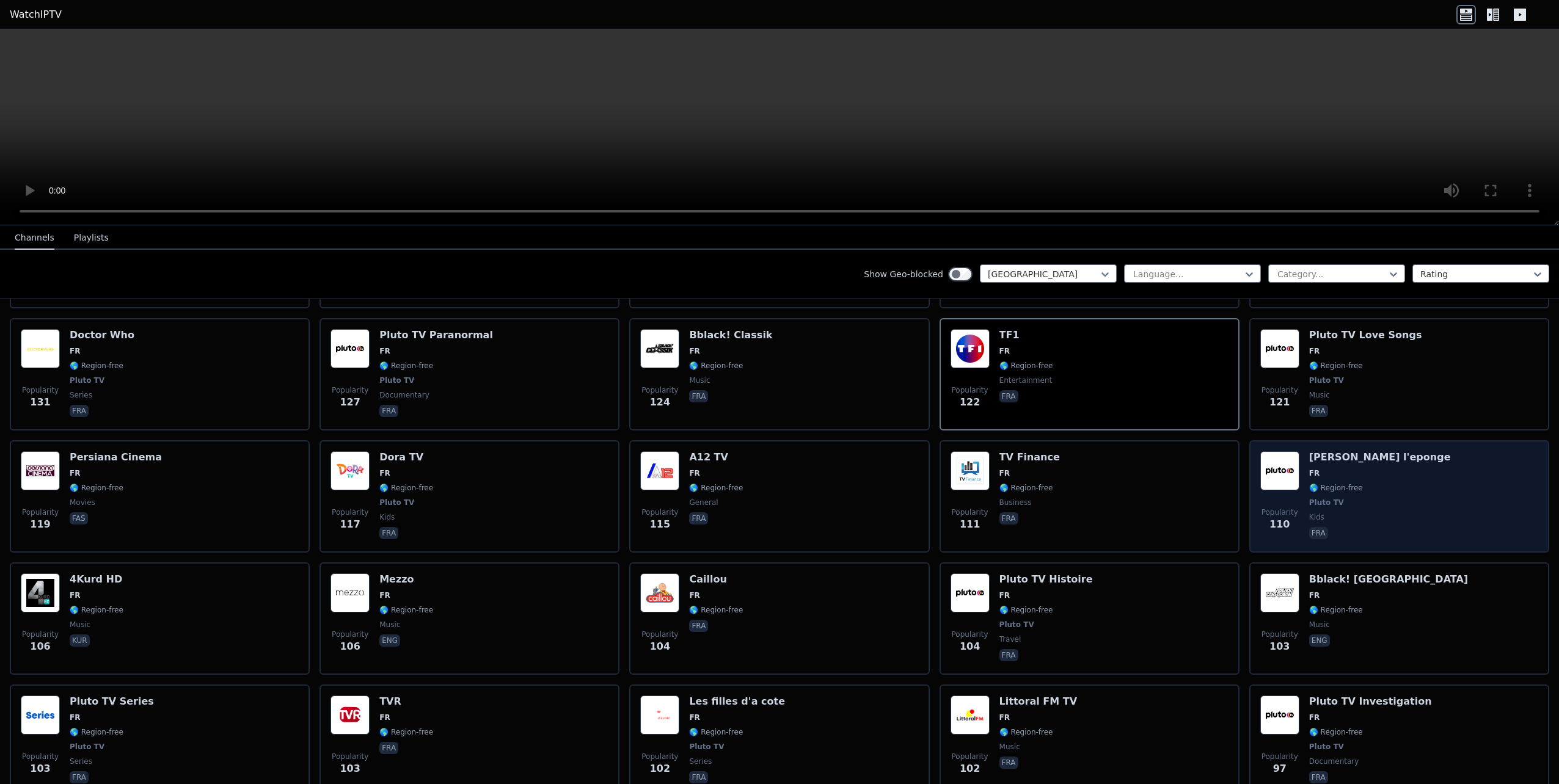
click at [1352, 483] on span "🌎 Region-free" at bounding box center [1380, 488] width 142 height 10
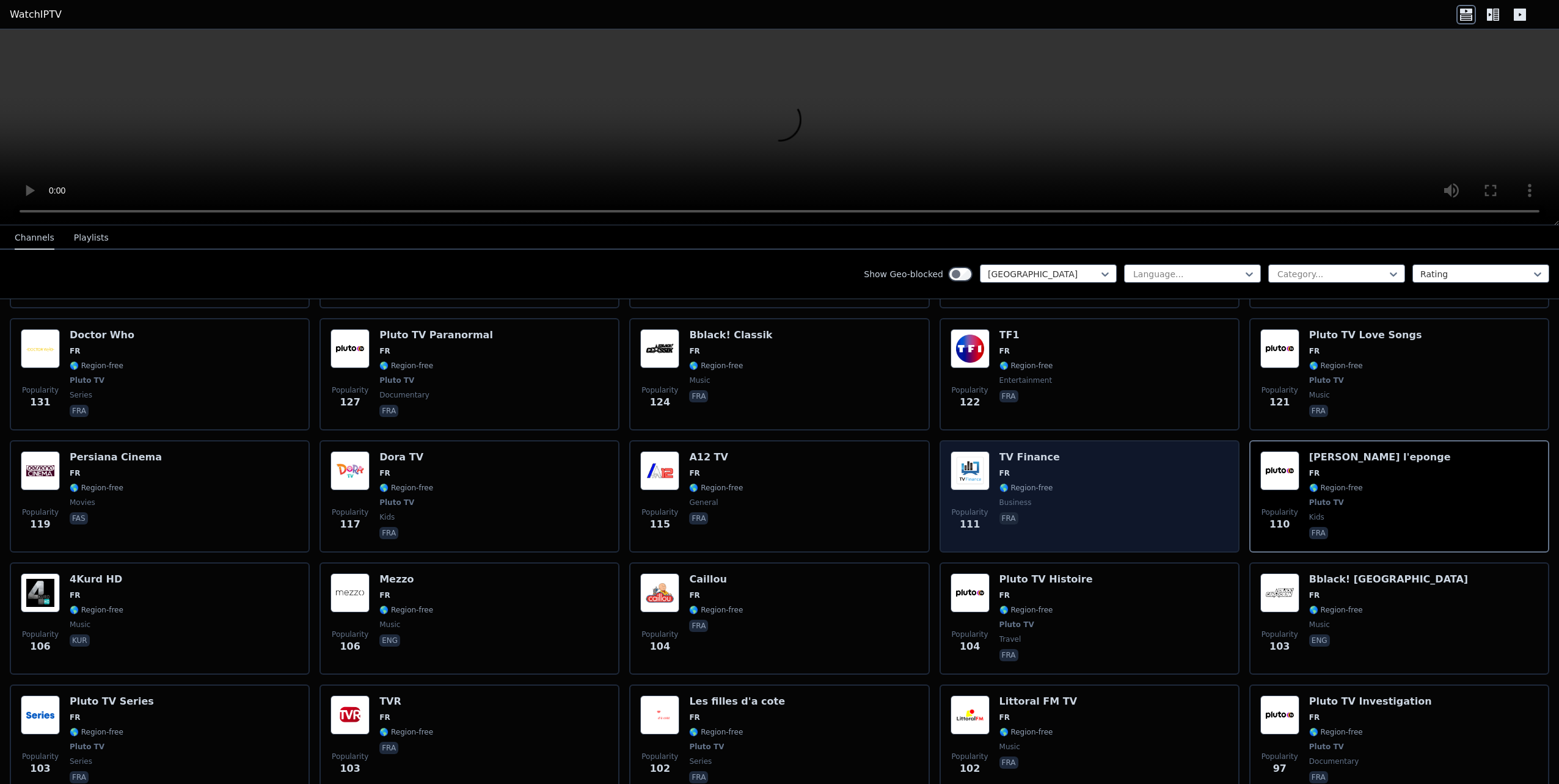
click at [1128, 492] on div "Popularity 111 TV Finance FR 🌎 Region-free business fra" at bounding box center [1089, 496] width 278 height 90
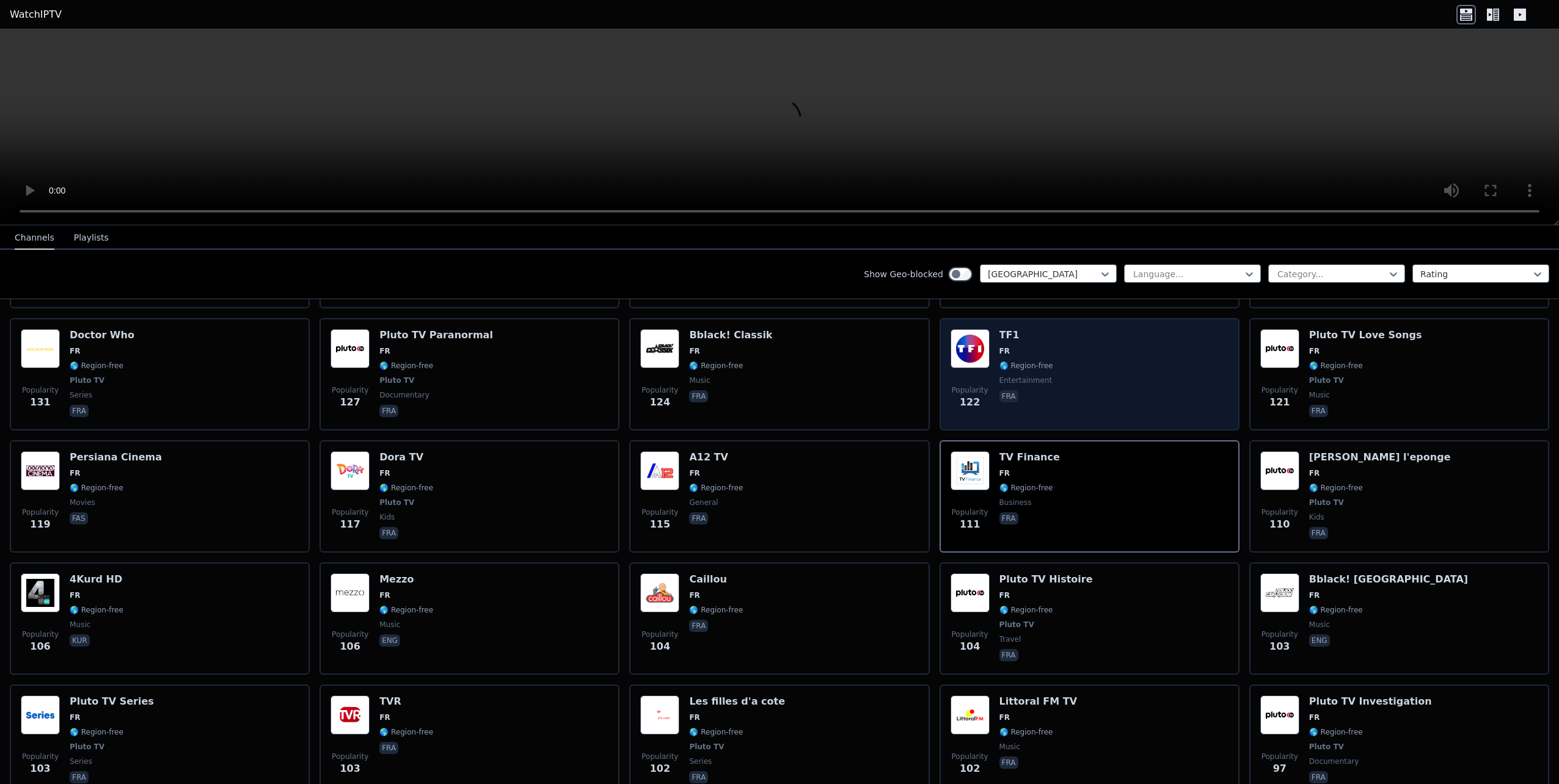
click at [1078, 373] on div "Popularity 122 TF1 FR 🌎 Region-free entertainment fra" at bounding box center [1089, 374] width 278 height 90
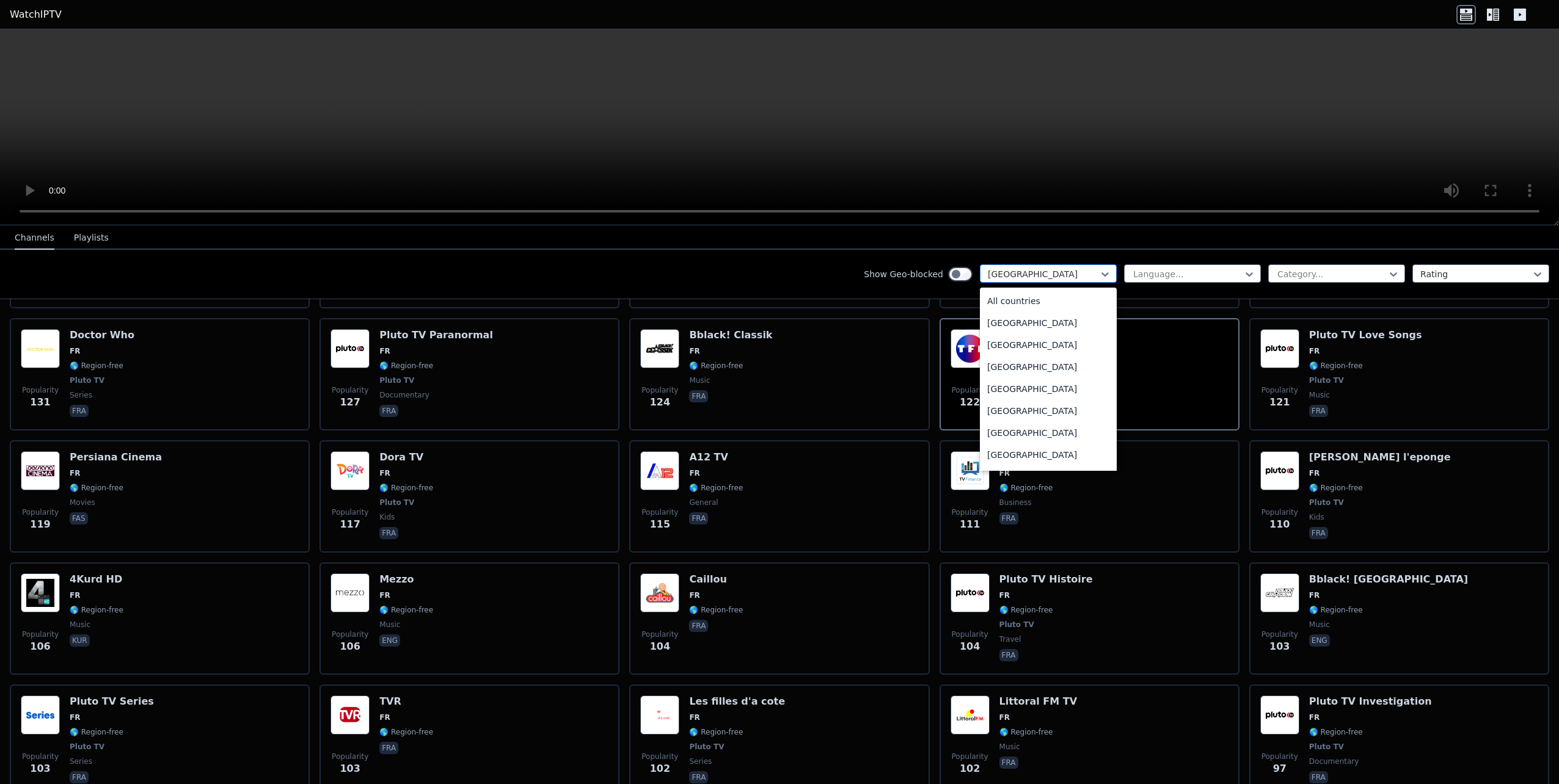
click at [1010, 278] on div at bounding box center [1043, 274] width 111 height 12
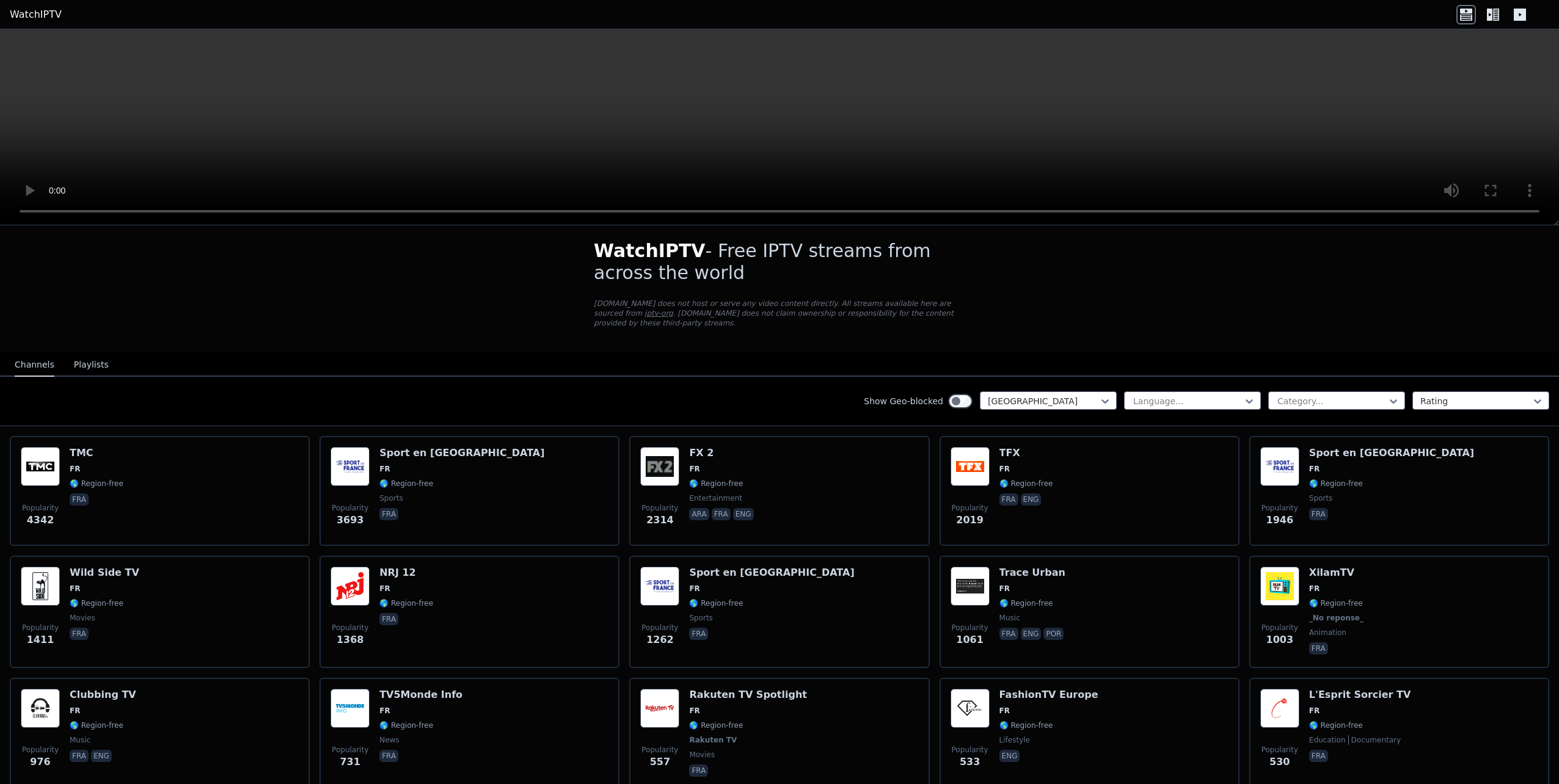
scroll to position [0, 0]
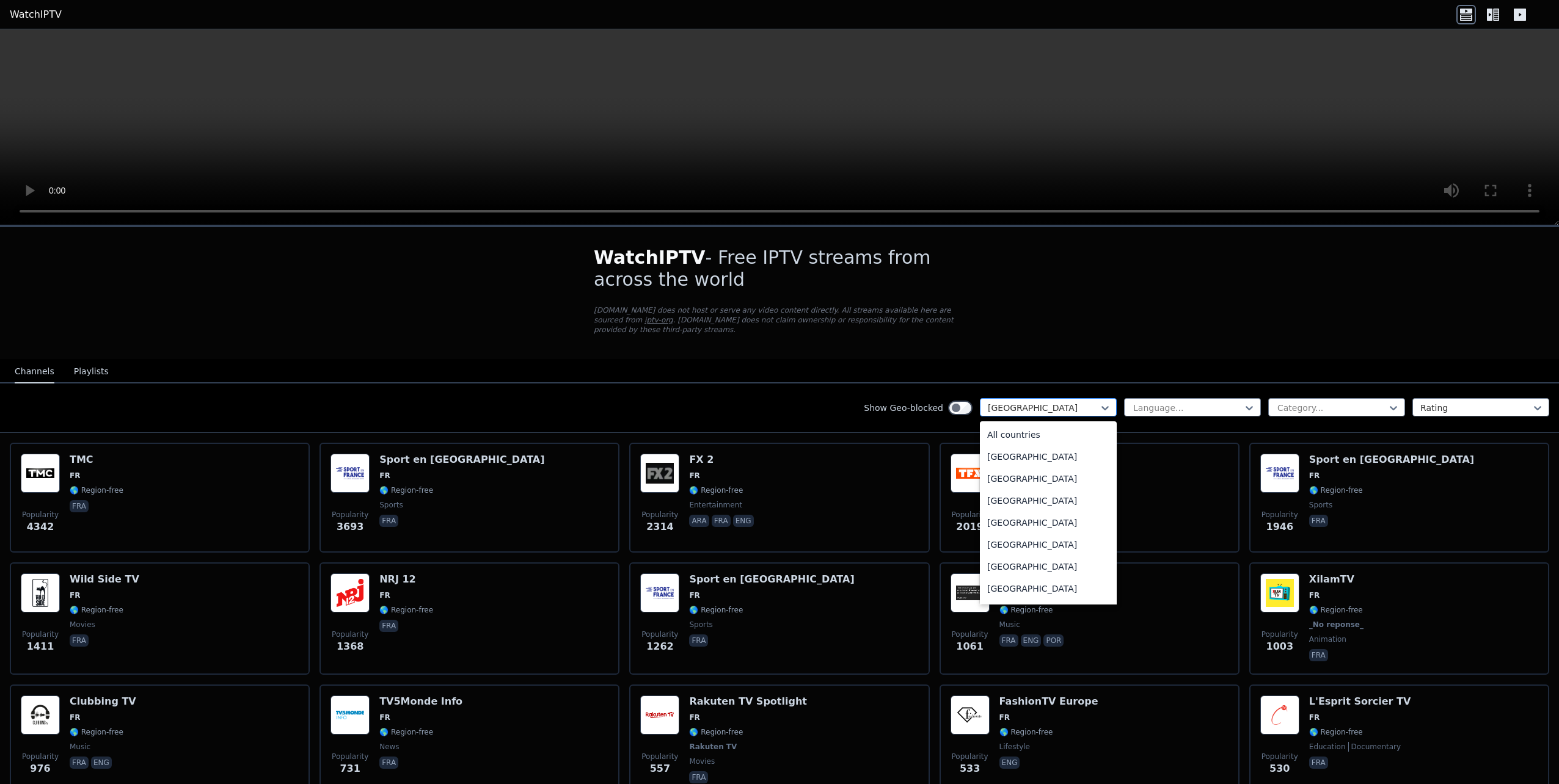
click at [1032, 404] on div "[GEOGRAPHIC_DATA]" at bounding box center [1049, 407] width 137 height 18
click at [1030, 524] on div "[GEOGRAPHIC_DATA]" at bounding box center [1049, 535] width 137 height 22
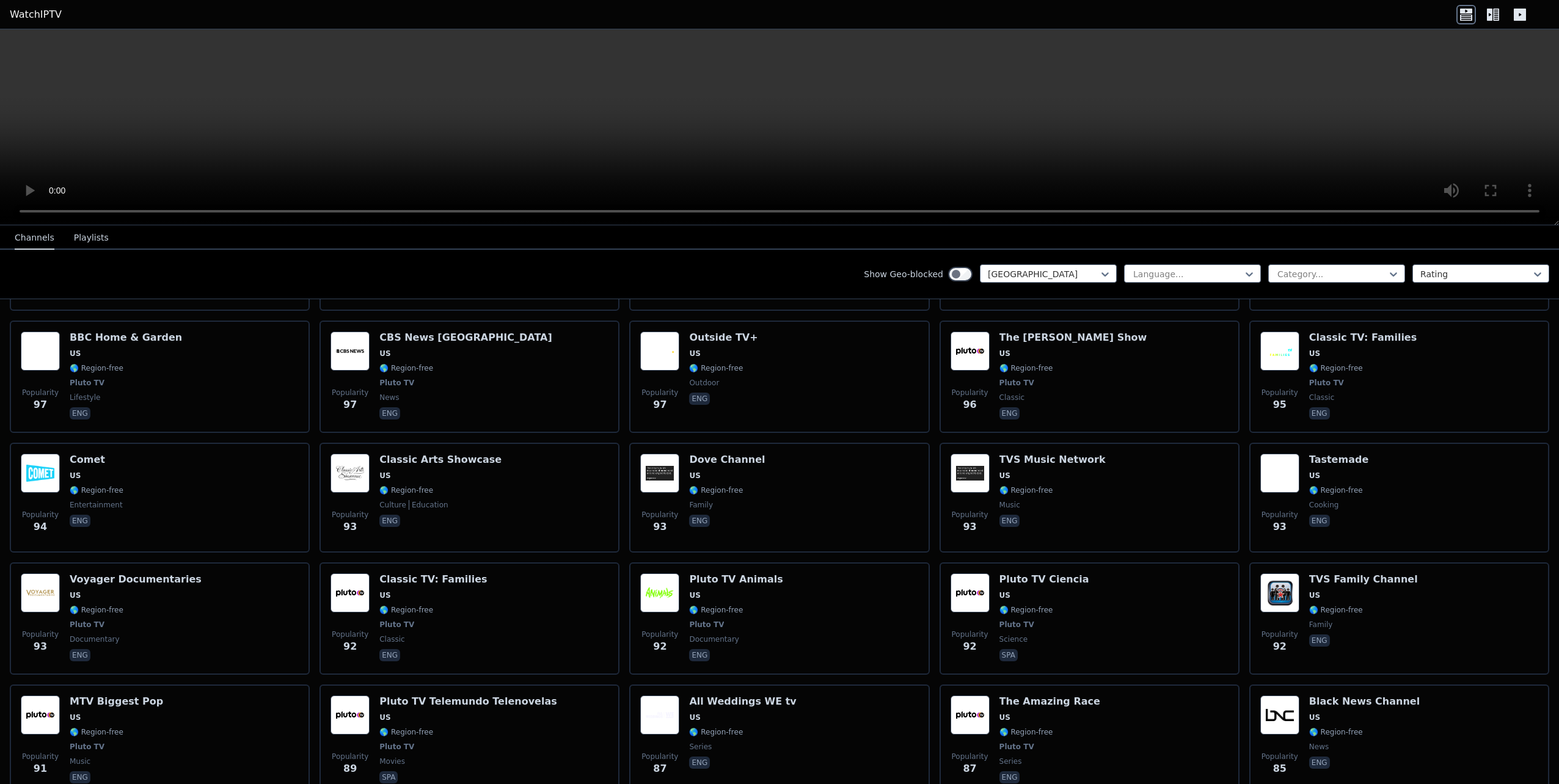
scroll to position [5791, 0]
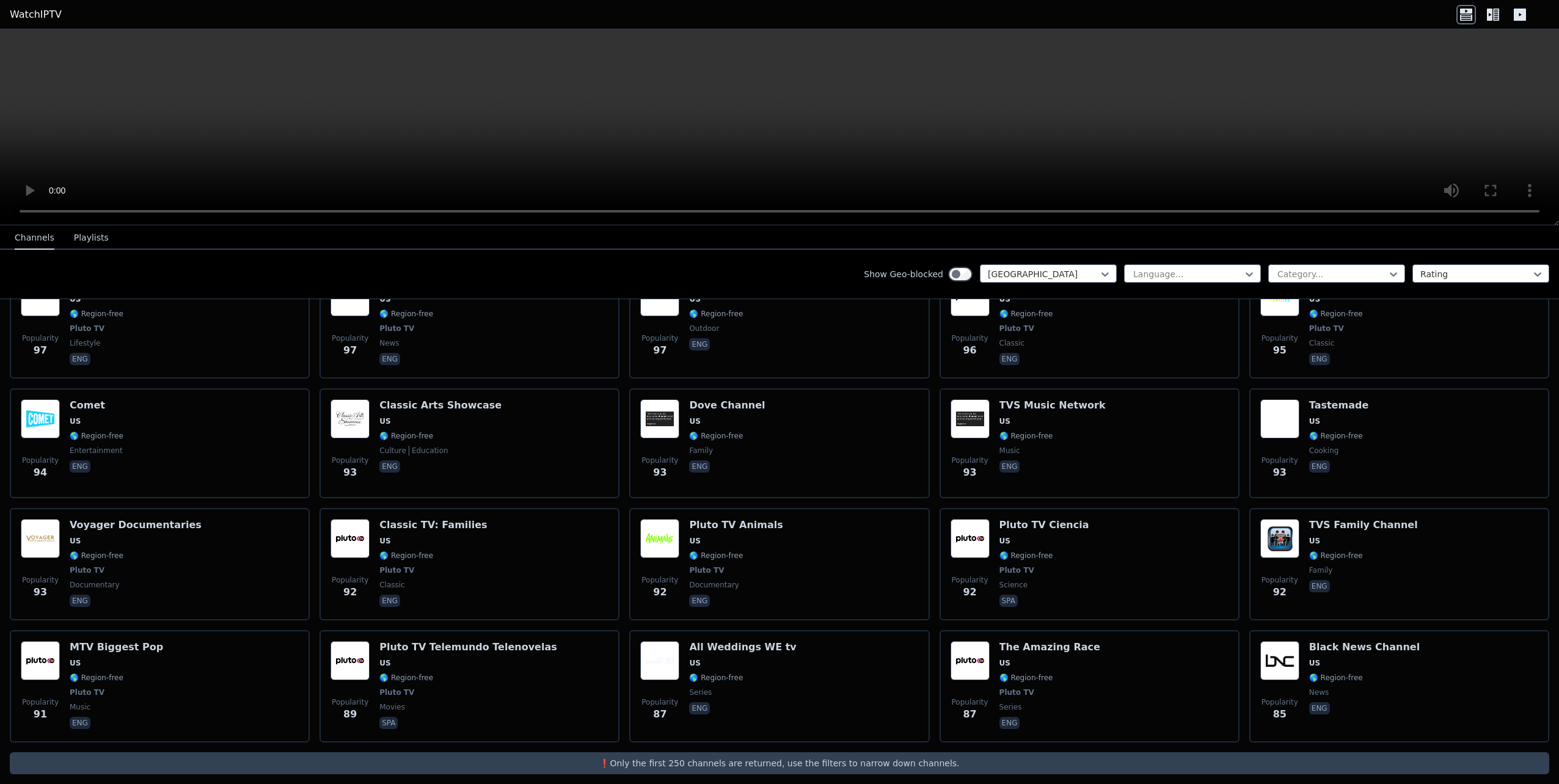
click at [76, 254] on div "Show Geo-blocked [GEOGRAPHIC_DATA] Language... Category... Rating" at bounding box center [780, 274] width 1559 height 49
click at [78, 238] on button "Playlists" at bounding box center [91, 238] width 35 height 23
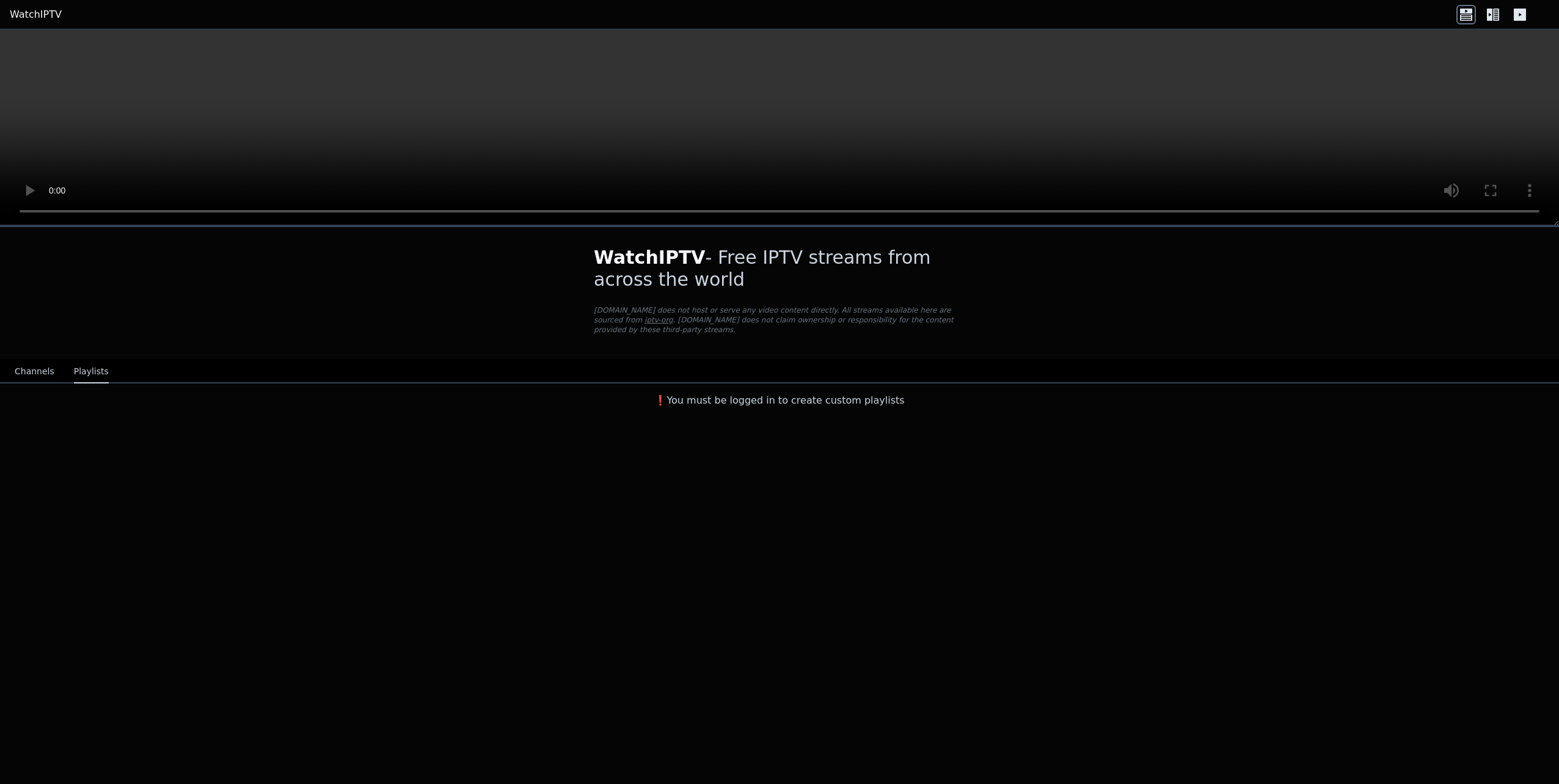
click at [33, 367] on button "Channels" at bounding box center [34, 372] width 39 height 23
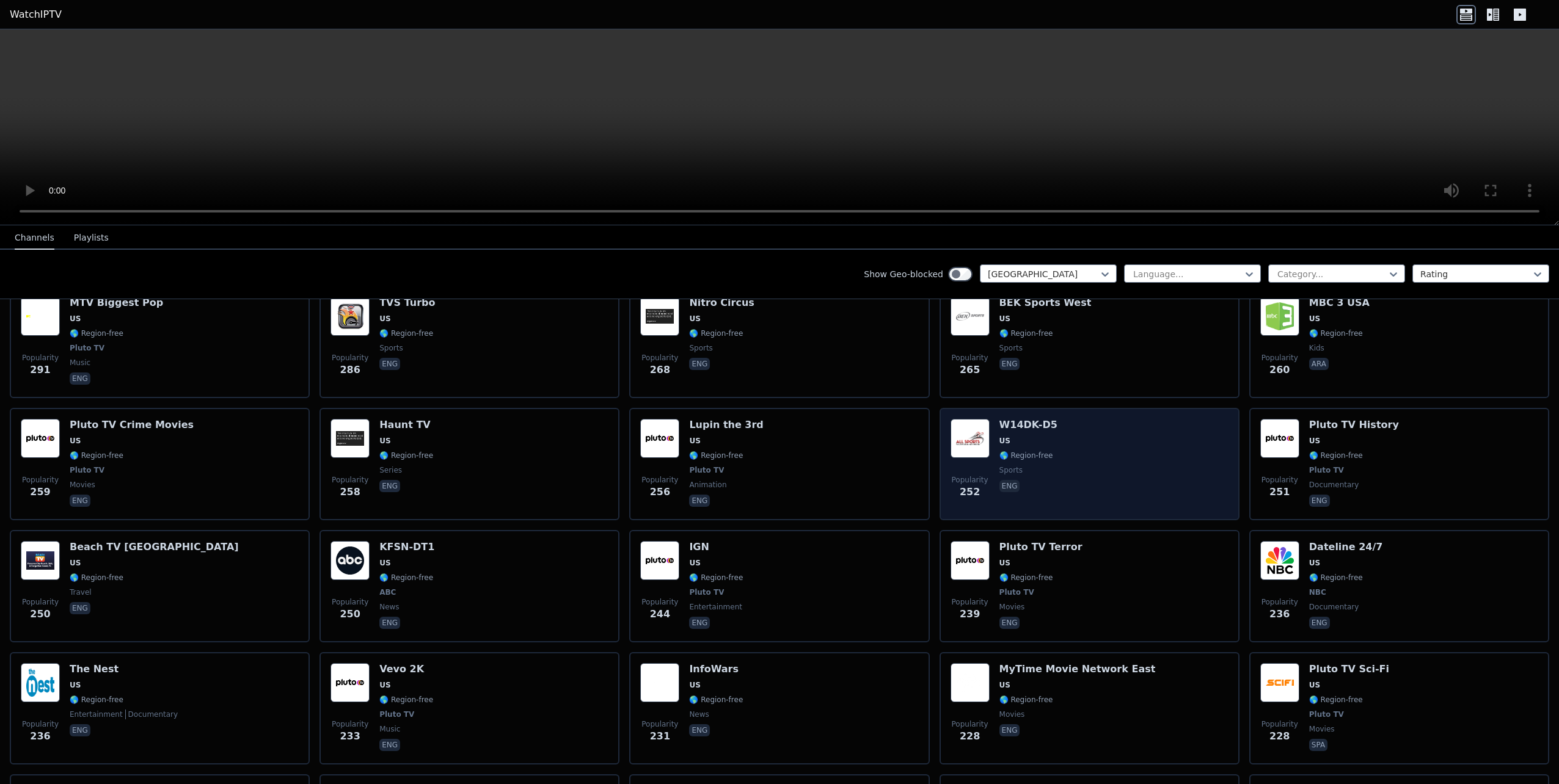
scroll to position [2687, 0]
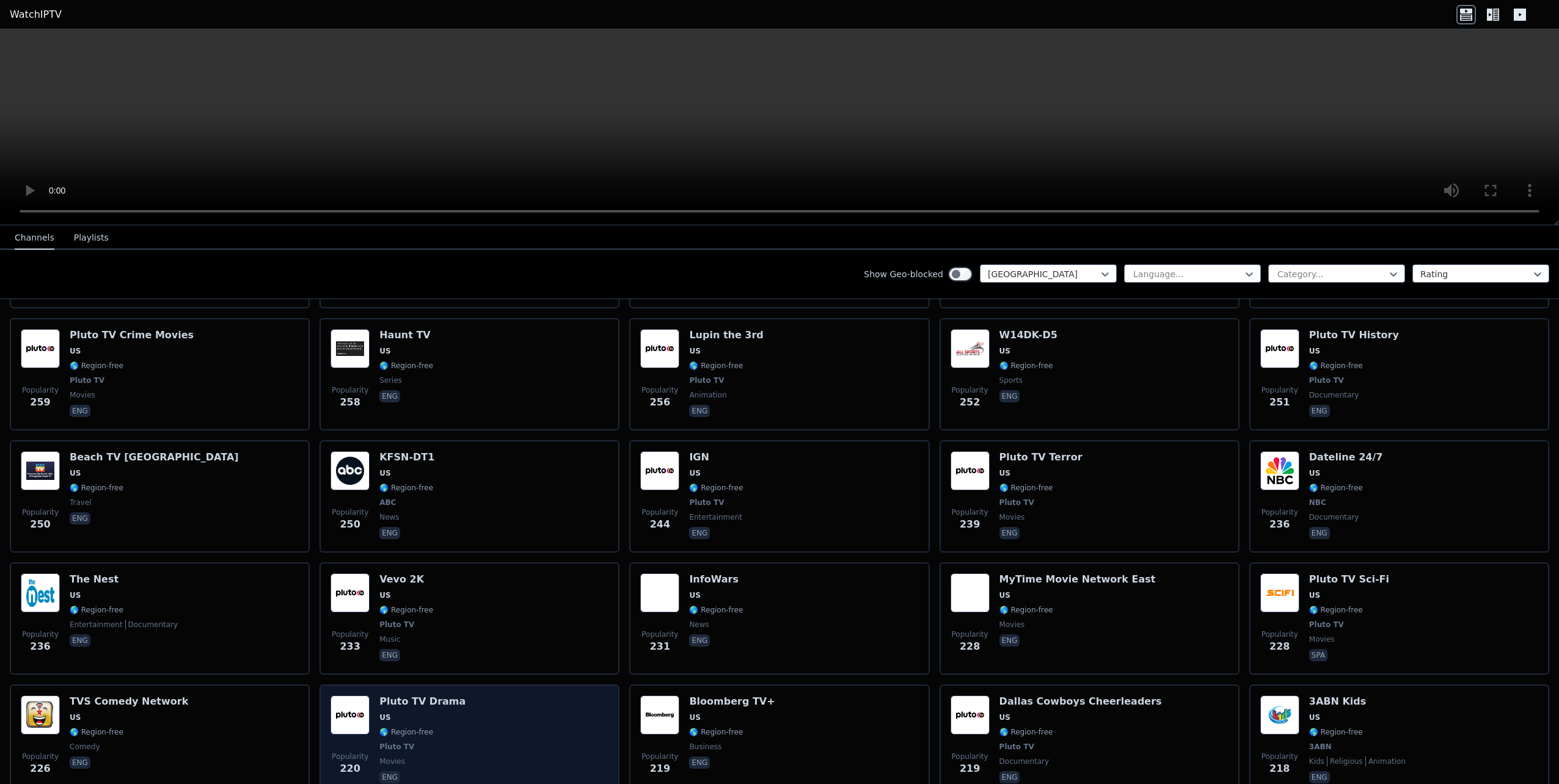
click at [473, 736] on div "Popularity 220 Pluto TV Drama US 🌎 Region-free Pluto TV movies eng" at bounding box center [469, 740] width 278 height 90
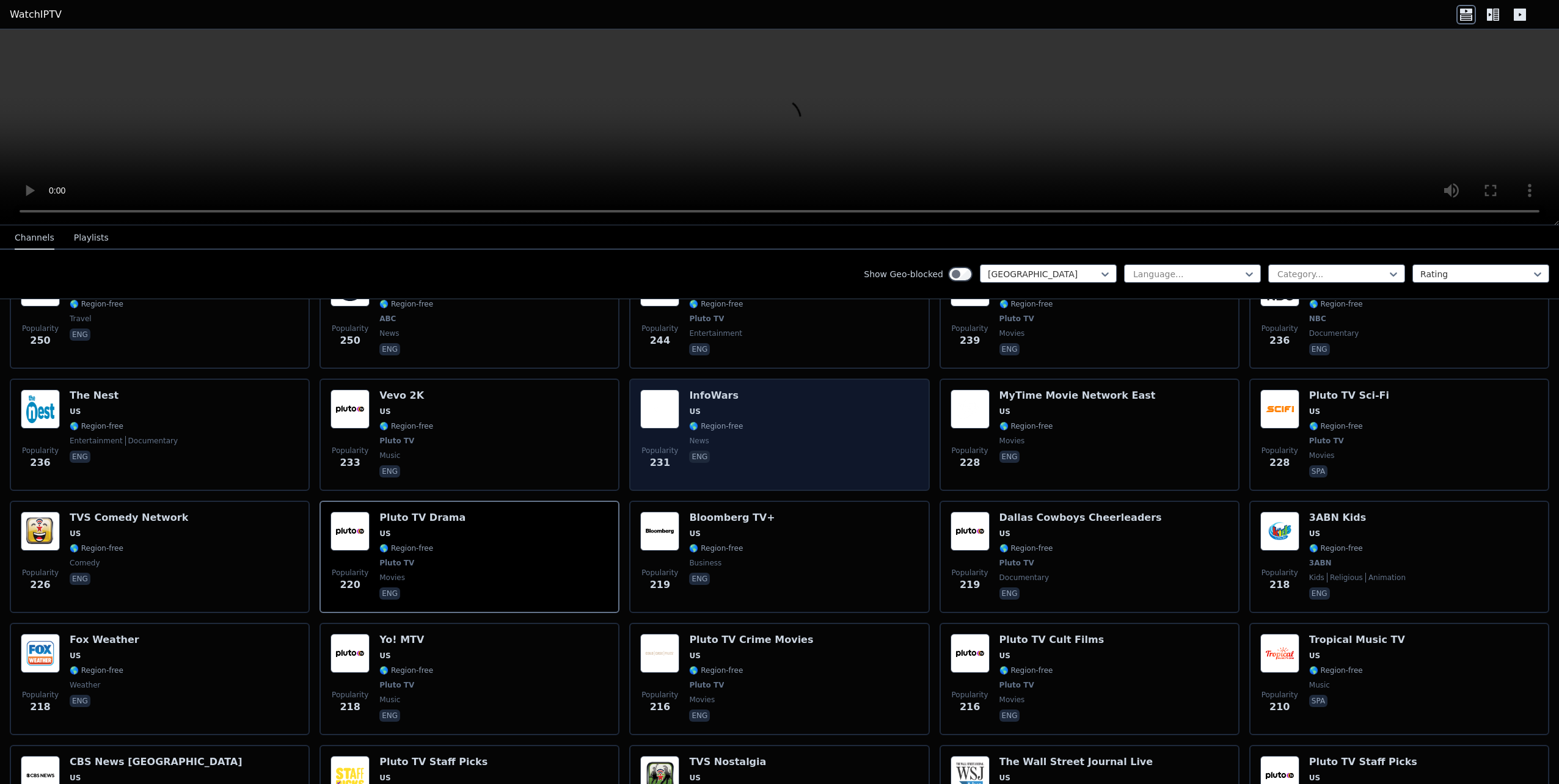
scroll to position [2931, 0]
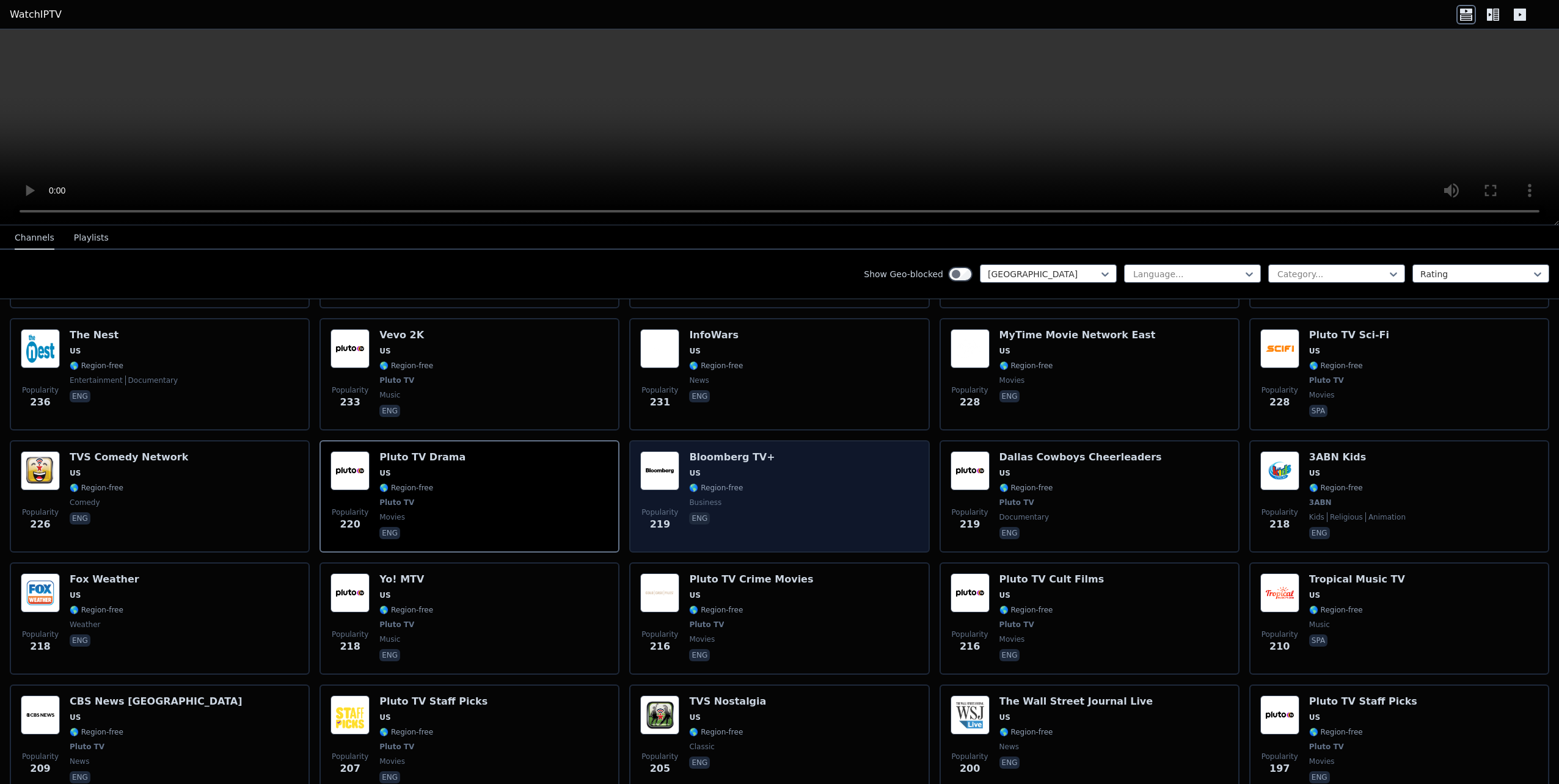
click at [794, 481] on div "Popularity 219 Bloomberg TV+ US 🌎 Region-free business eng" at bounding box center [779, 496] width 278 height 90
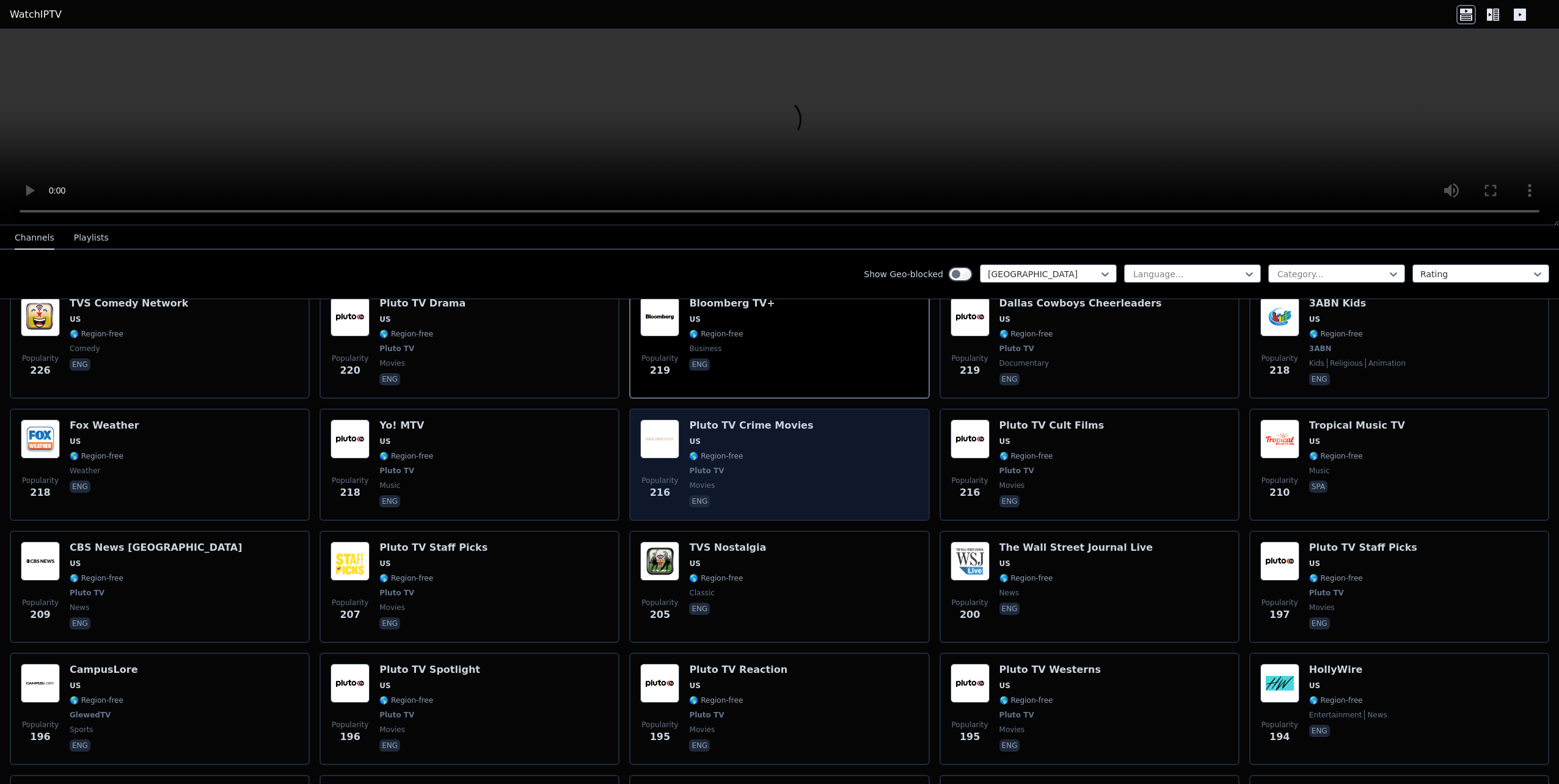
scroll to position [3114, 0]
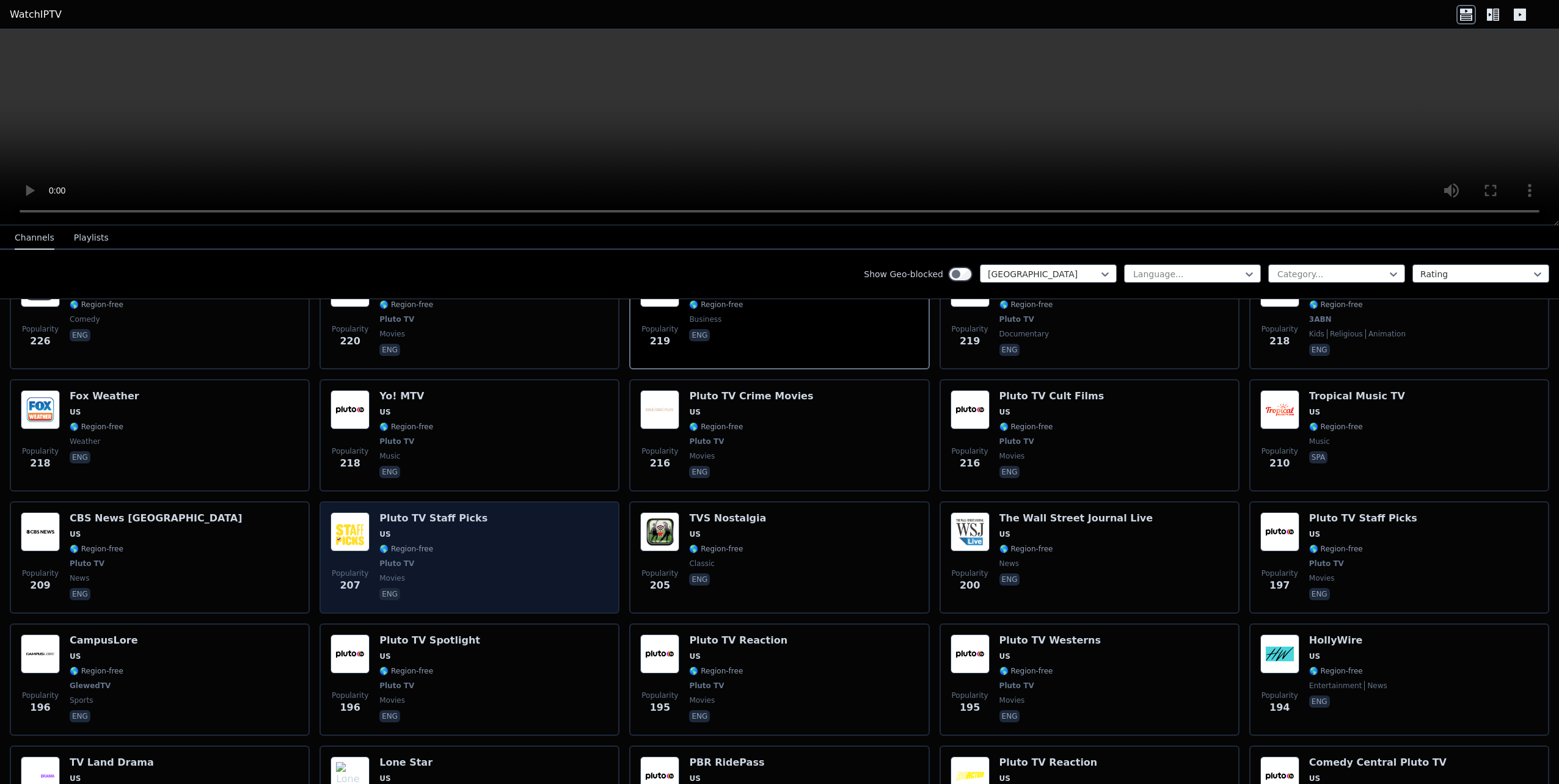
click at [554, 569] on div "Popularity 207 Pluto TV Staff Picks US 🌎 Region-free Pluto TV movies eng" at bounding box center [469, 557] width 278 height 90
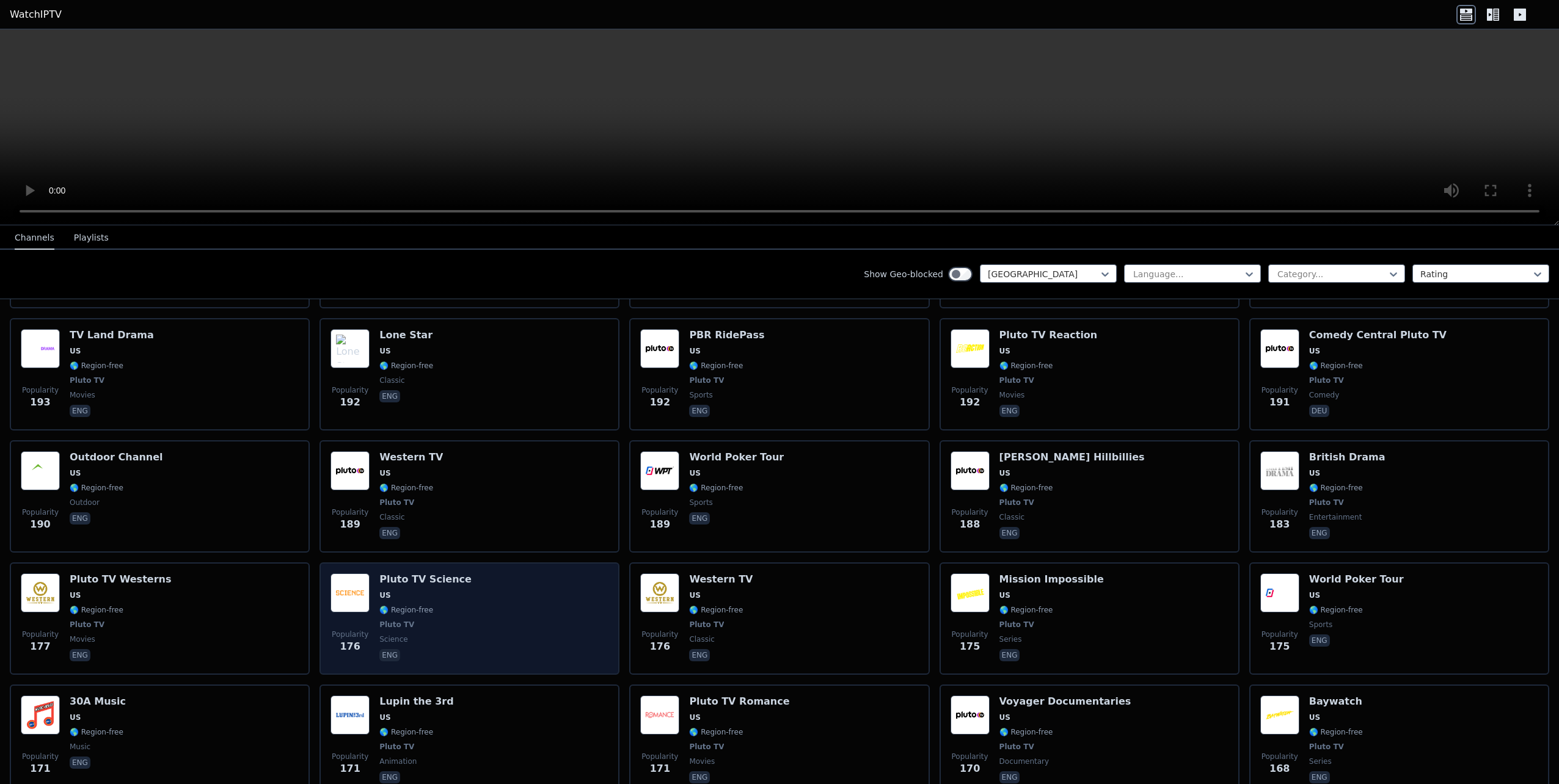
click at [566, 580] on div "Popularity 176 Pluto TV Science US 🌎 Region-free Pluto TV science eng" at bounding box center [469, 618] width 278 height 90
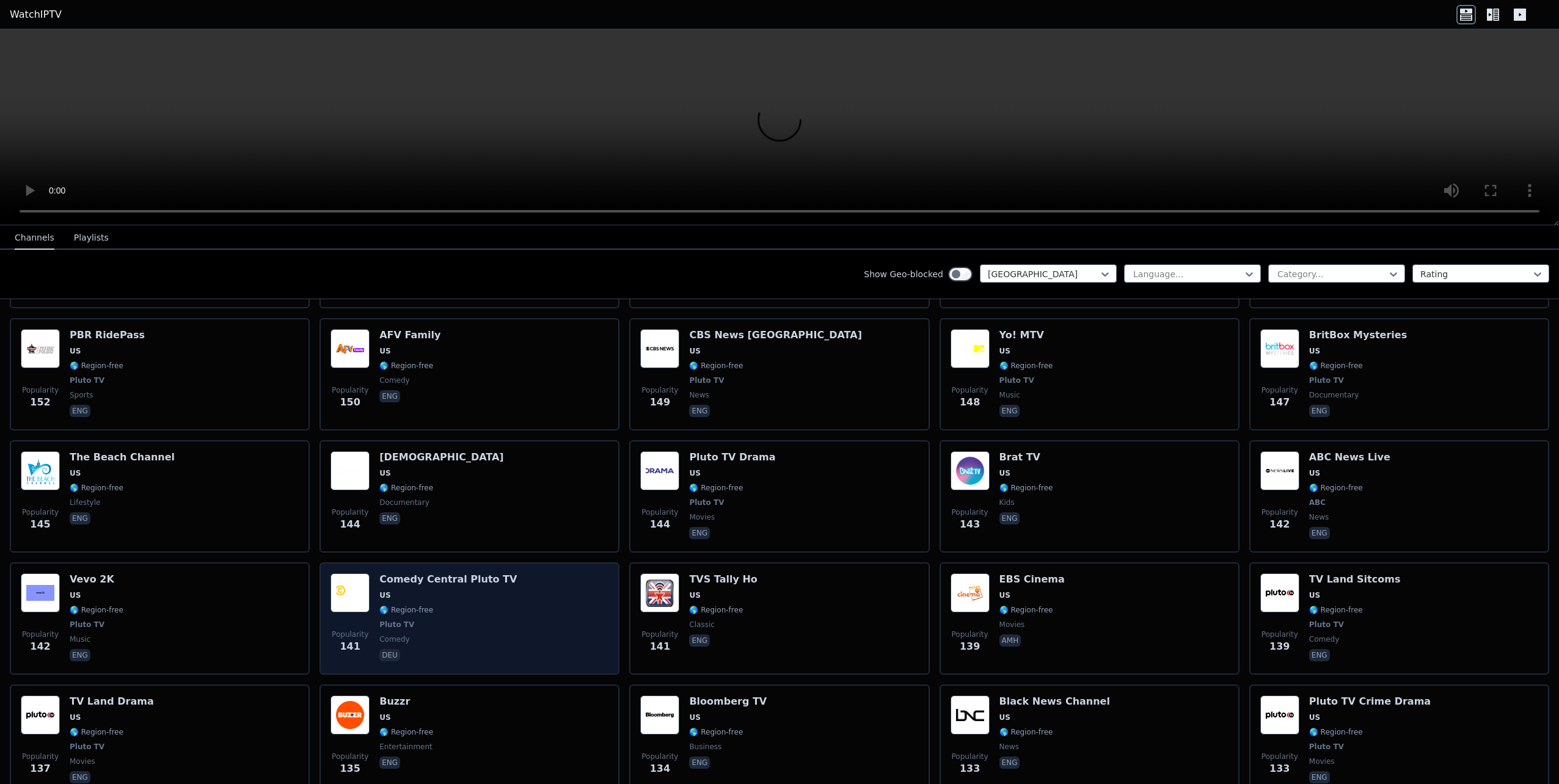
scroll to position [4702, 0]
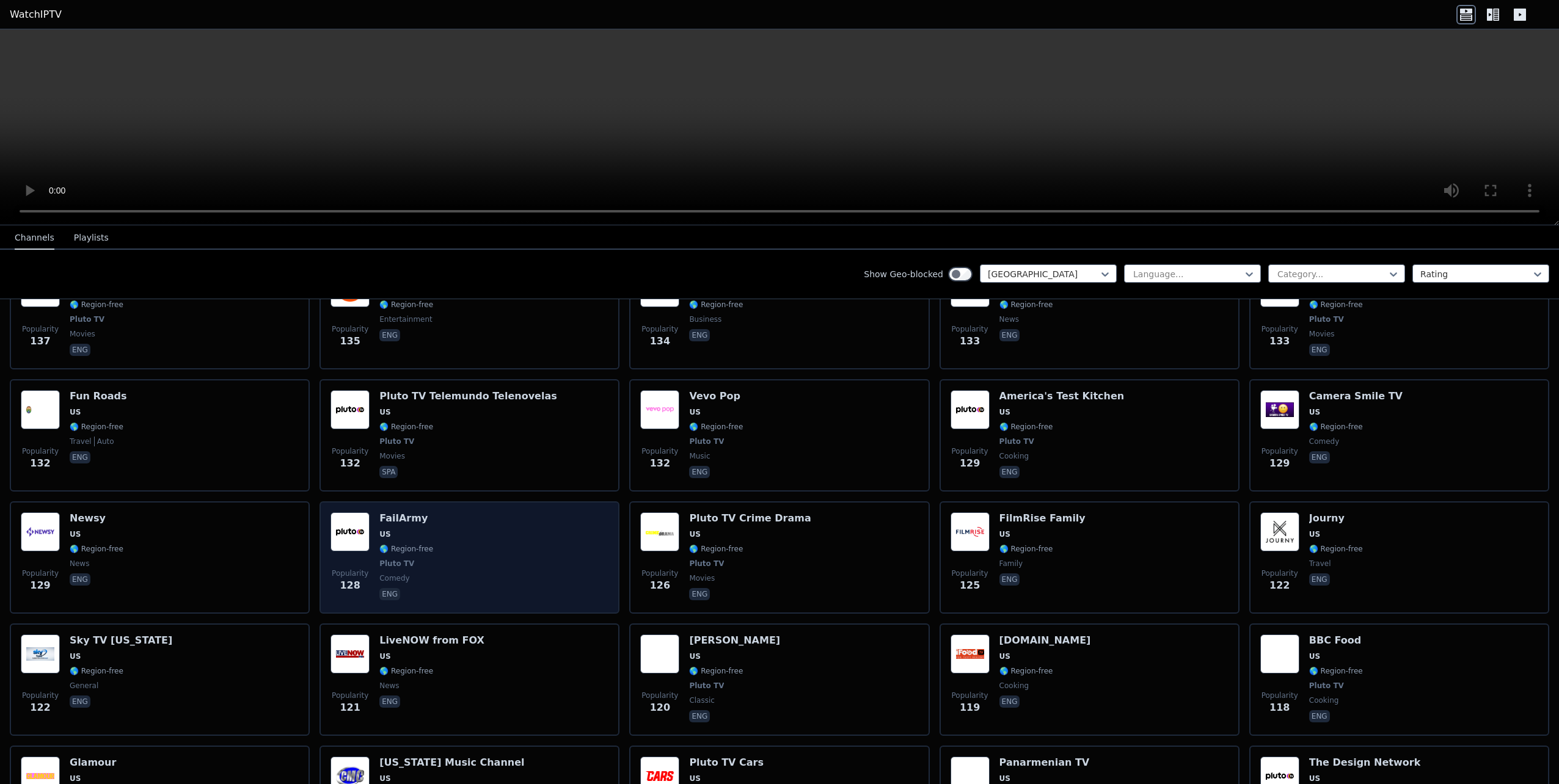
click at [563, 535] on div "Popularity 128 FailArmy US 🌎 Region-free Pluto TV comedy eng" at bounding box center [469, 557] width 278 height 90
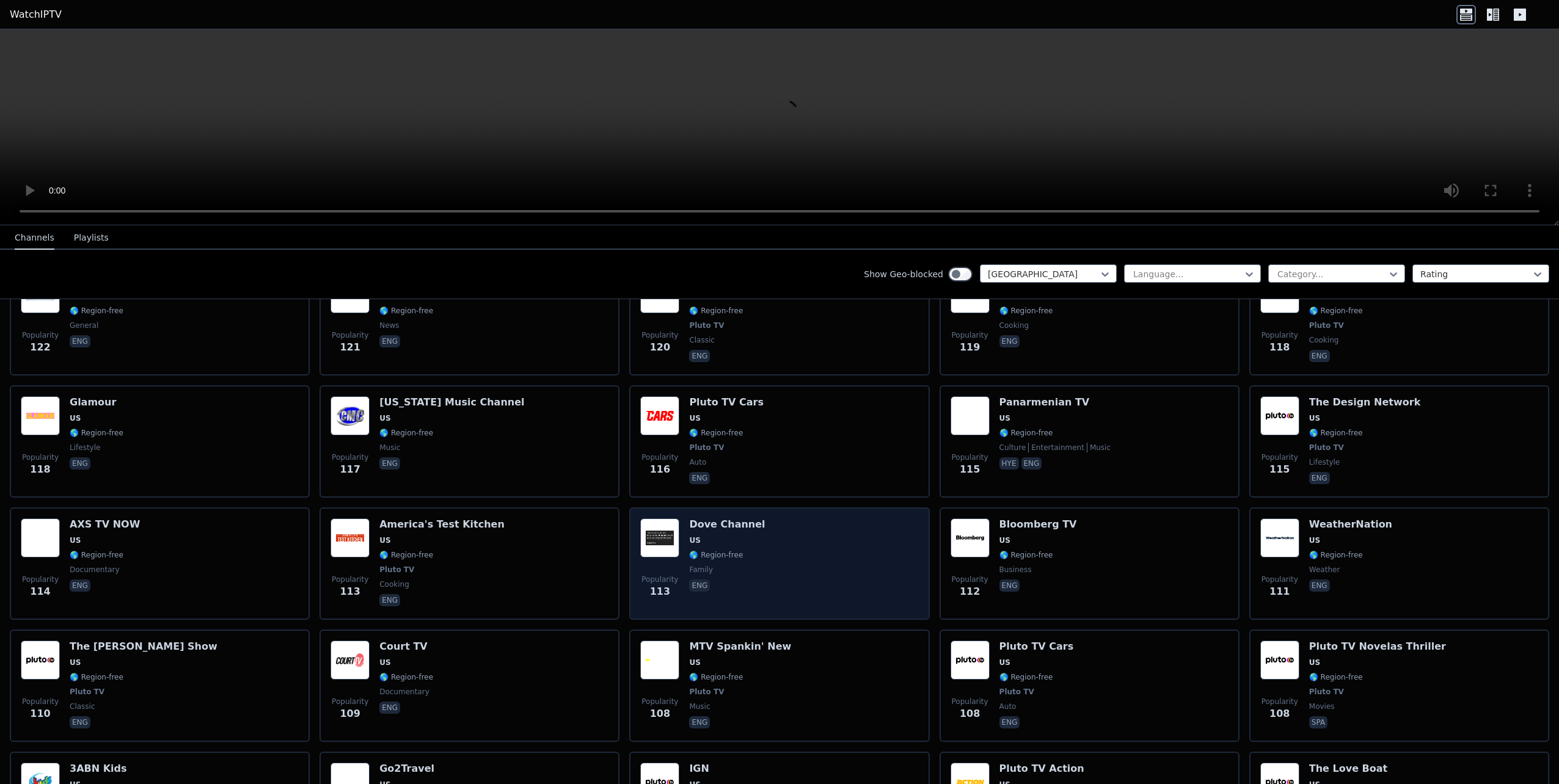
scroll to position [5068, 0]
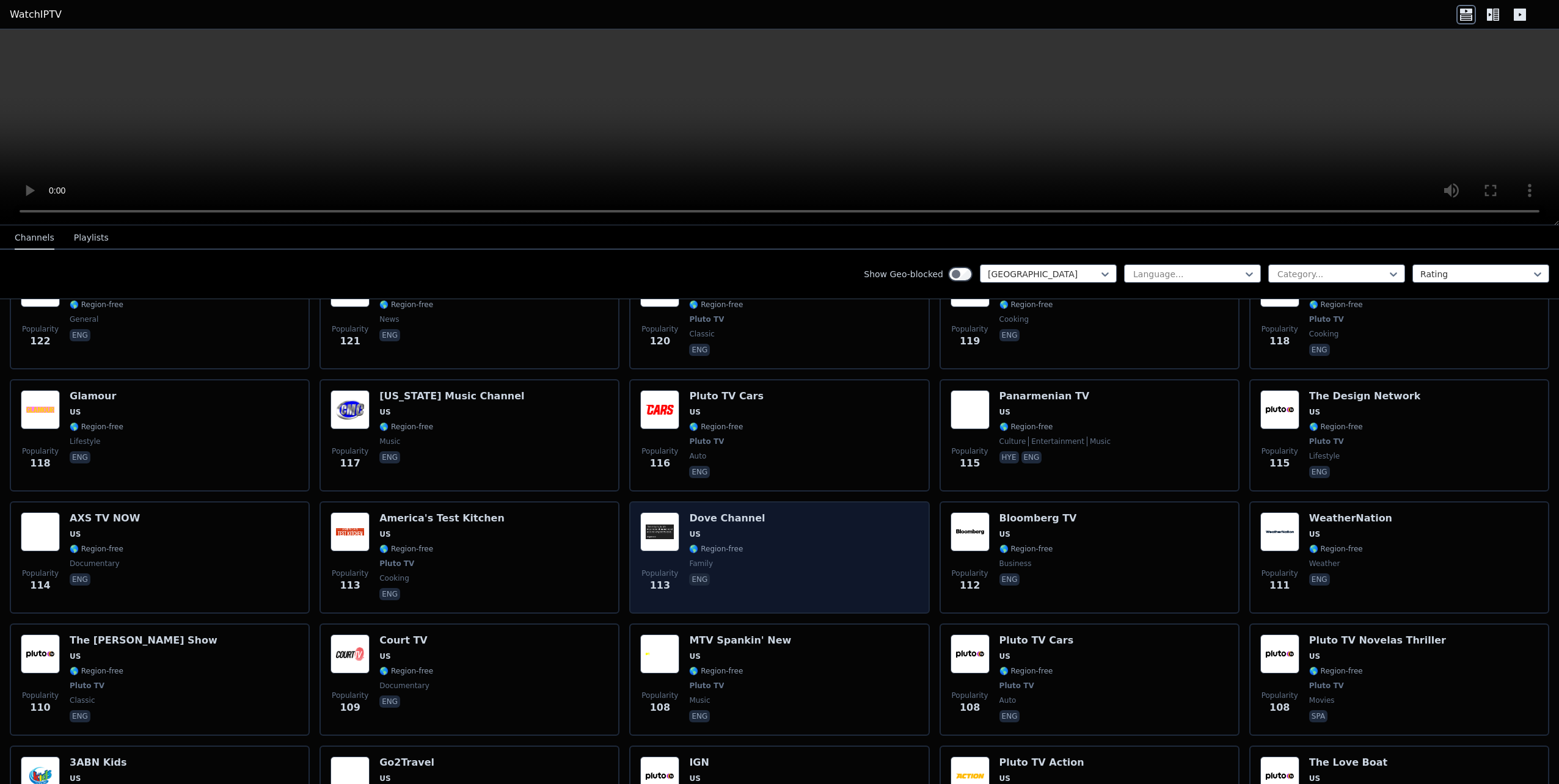
click at [748, 530] on div "Popularity 113 Dove Channel US 🌎 Region-free family eng" at bounding box center [779, 557] width 278 height 90
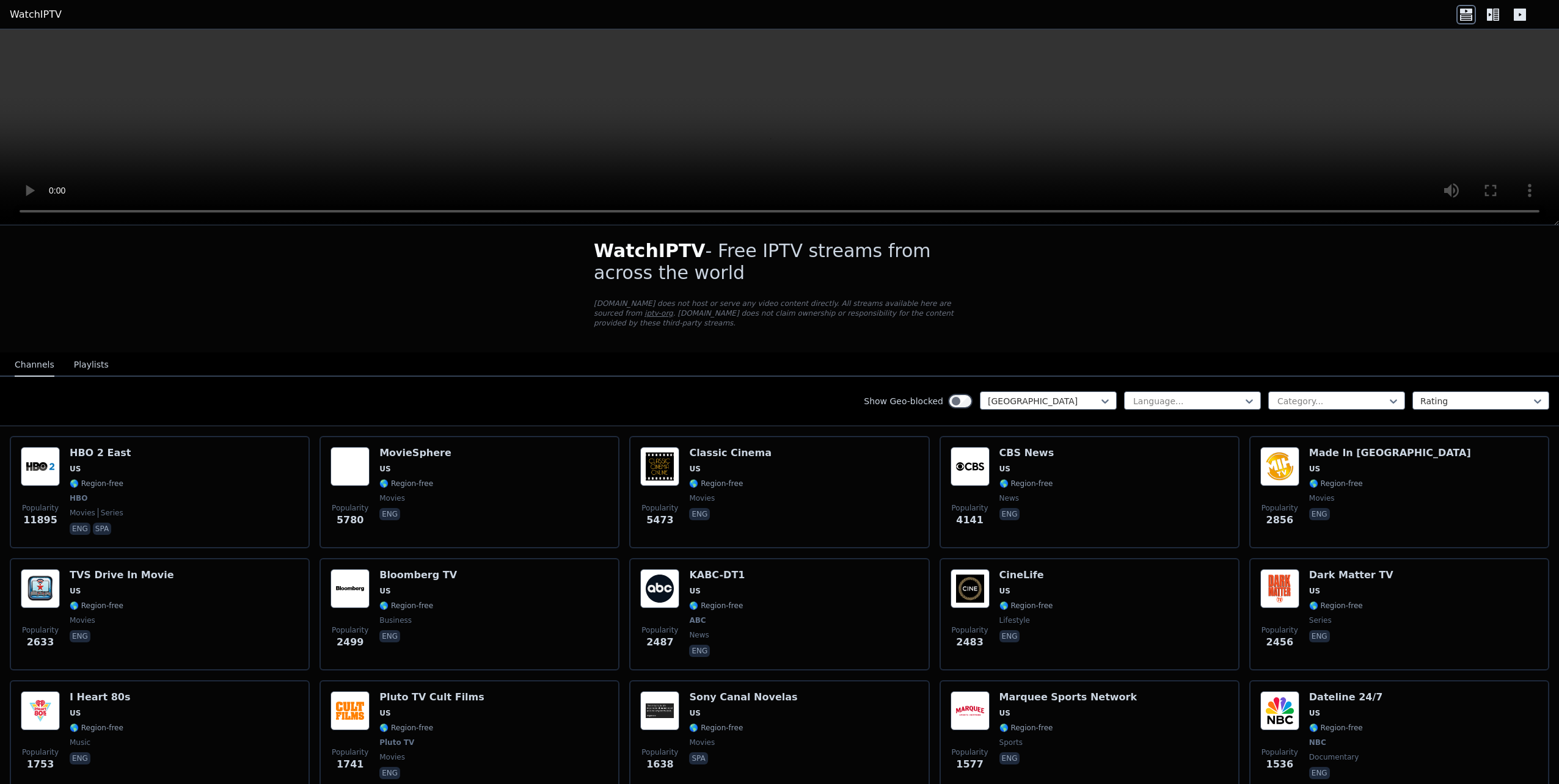
scroll to position [0, 0]
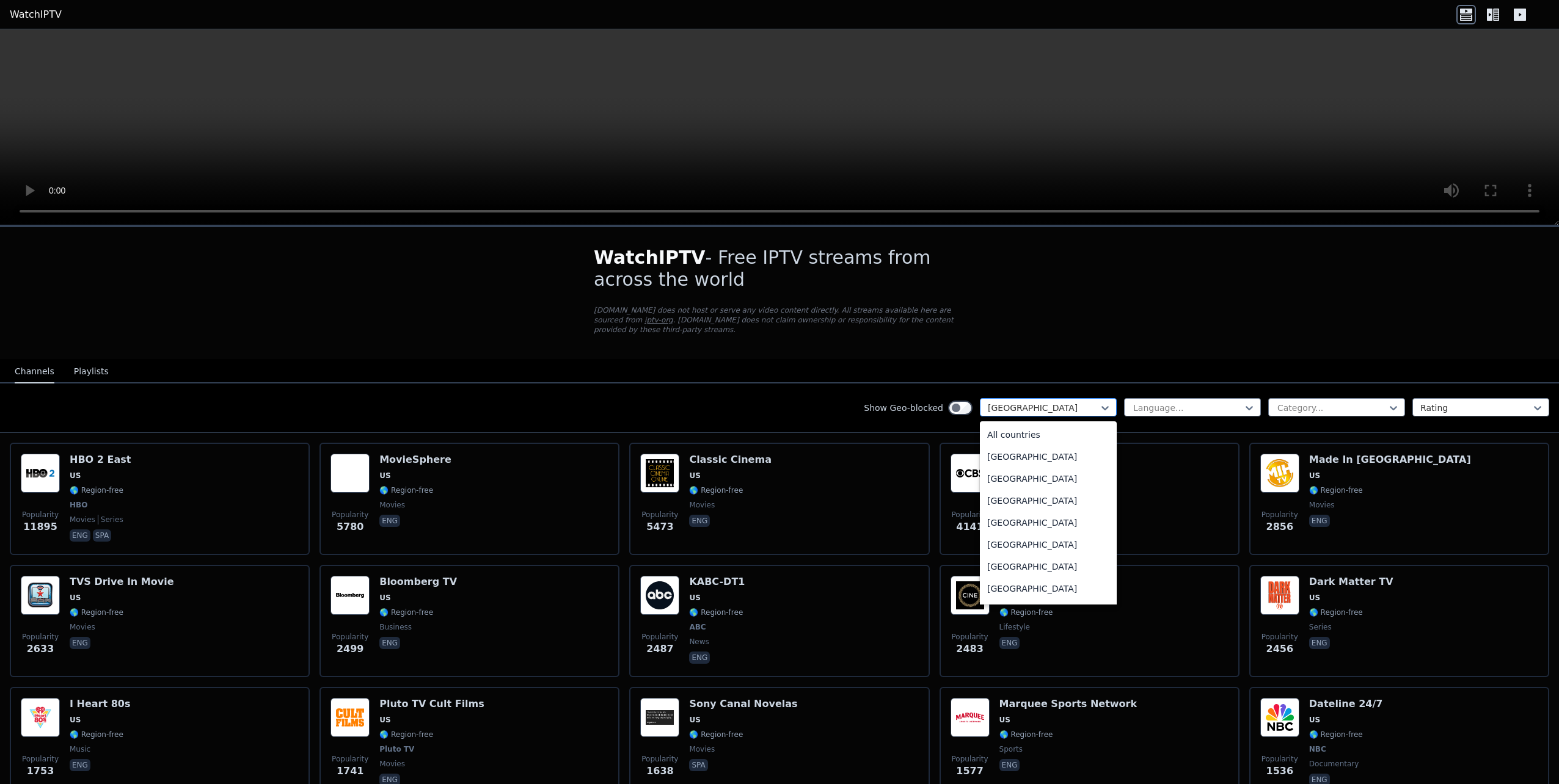
click at [1020, 402] on div at bounding box center [1043, 408] width 111 height 12
